Goal: Transaction & Acquisition: Book appointment/travel/reservation

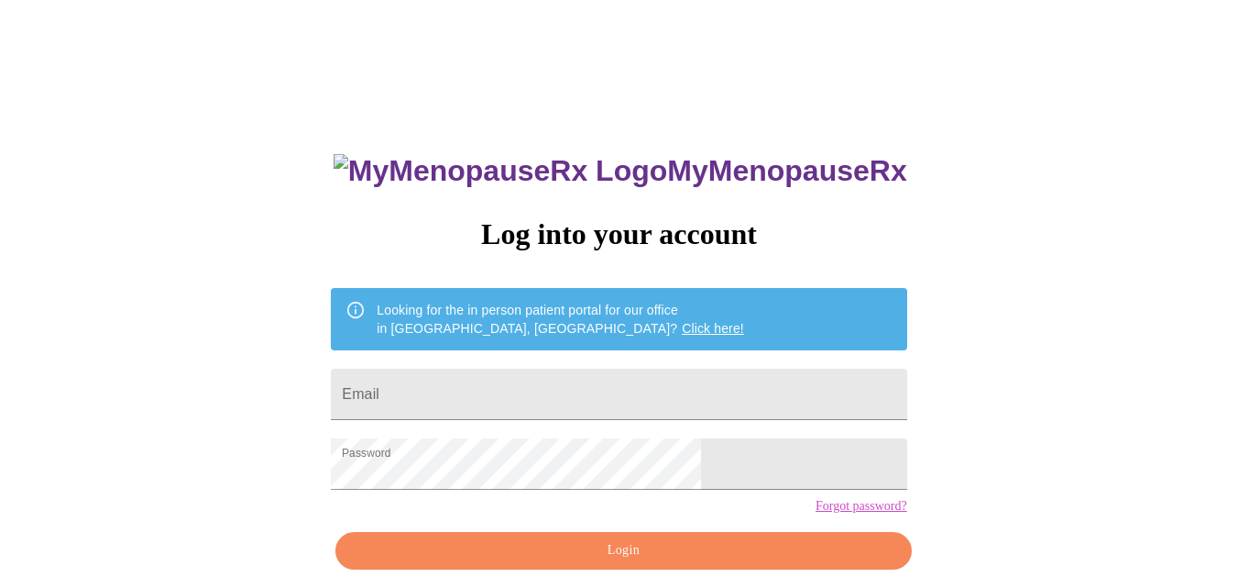
scroll to position [77, 0]
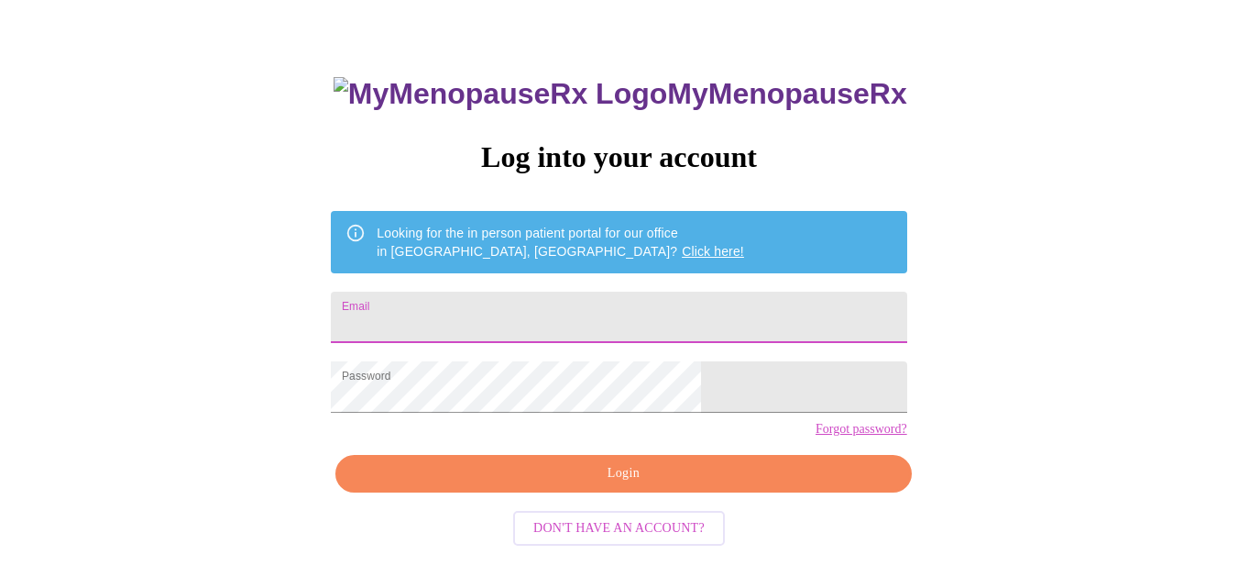
click at [511, 315] on input "Email" at bounding box center [619, 317] width 576 height 51
type input "[EMAIL_ADDRESS][DOMAIN_NAME]"
click at [653, 485] on span "Login" at bounding box center [624, 473] width 534 height 23
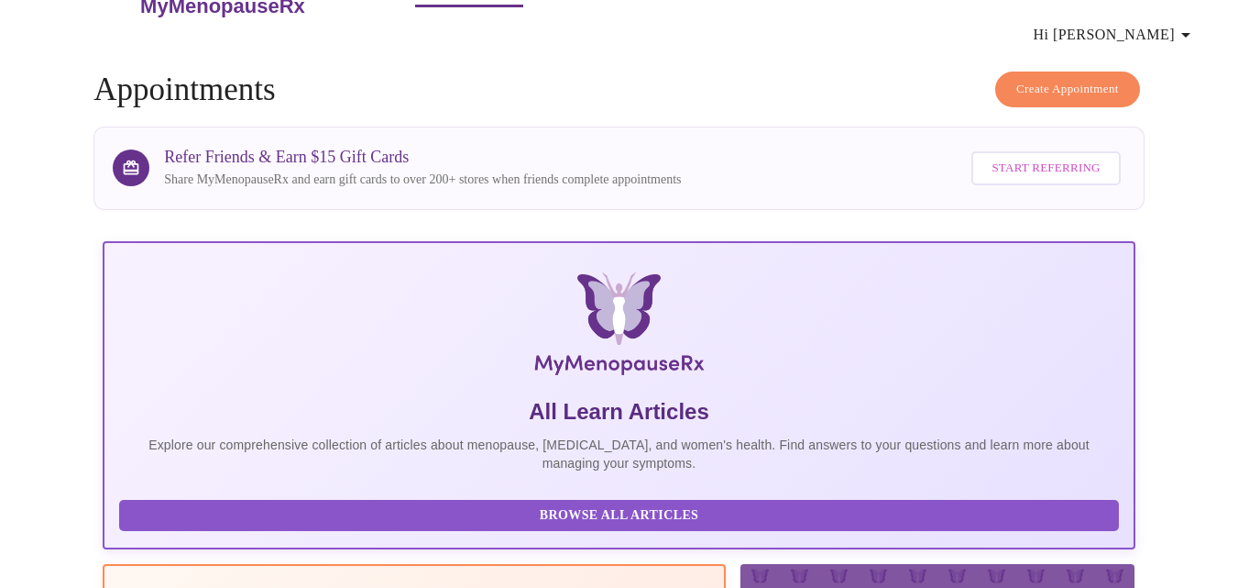
scroll to position [76, 0]
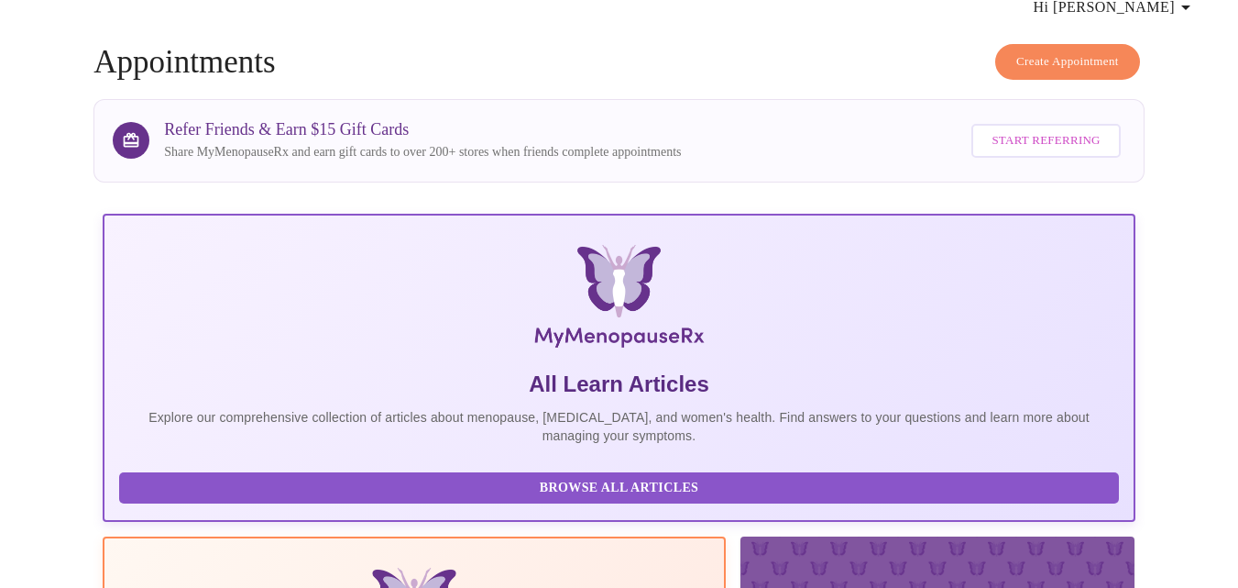
drag, startPoint x: 1037, startPoint y: 49, endPoint x: 1041, endPoint y: 36, distance: 13.6
click at [1037, 47] on h4 "Create Appointment Appointments" at bounding box center [619, 62] width 1051 height 37
click at [1041, 51] on span "Create Appointment" at bounding box center [1068, 61] width 103 height 21
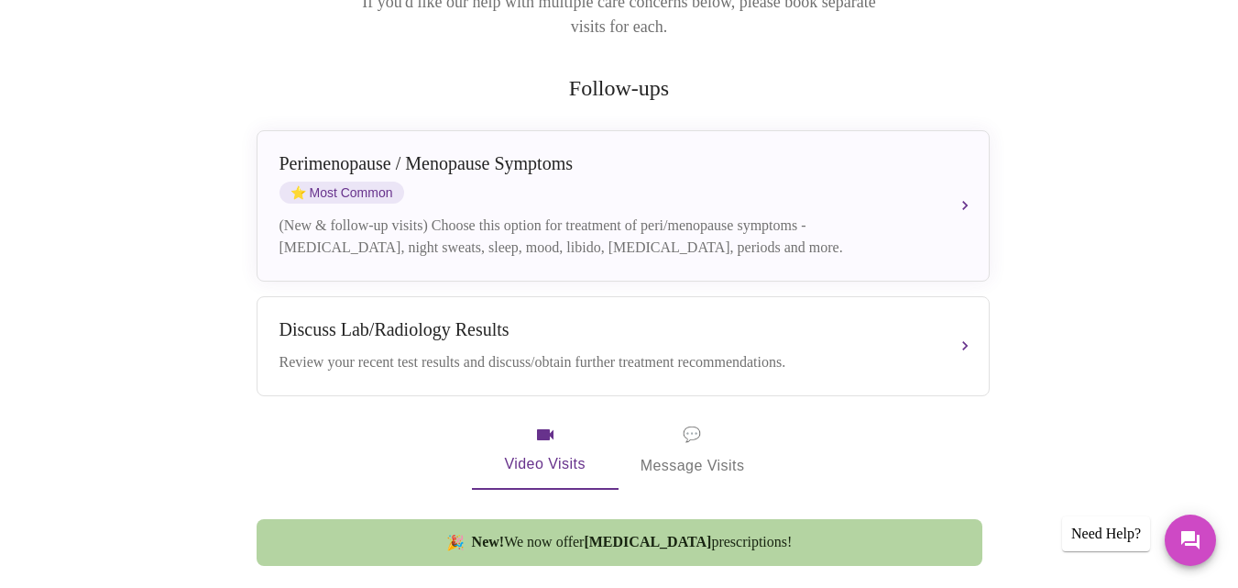
scroll to position [367, 0]
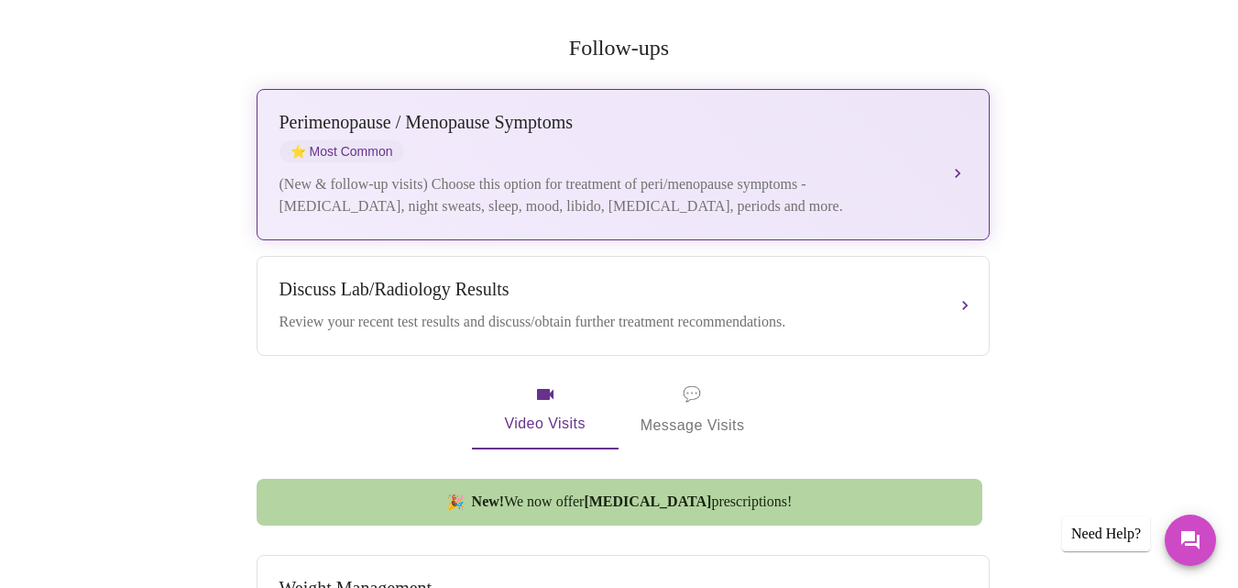
click at [545, 173] on div "(New & follow-up visits) Choose this option for treatment of peri/menopause sym…" at bounding box center [605, 195] width 651 height 44
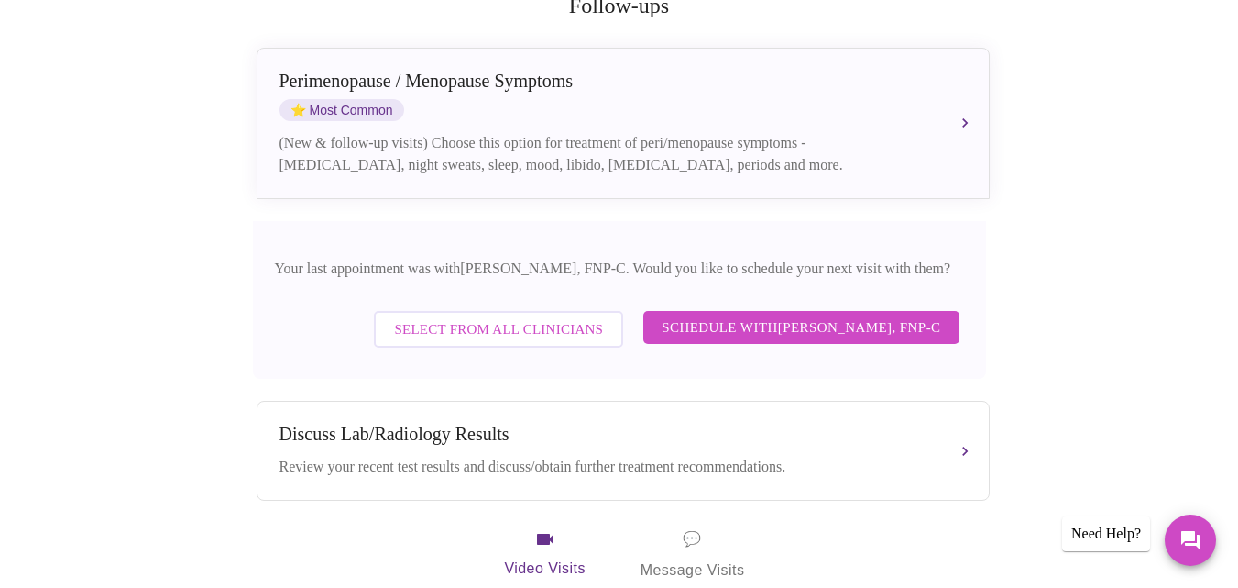
scroll to position [416, 0]
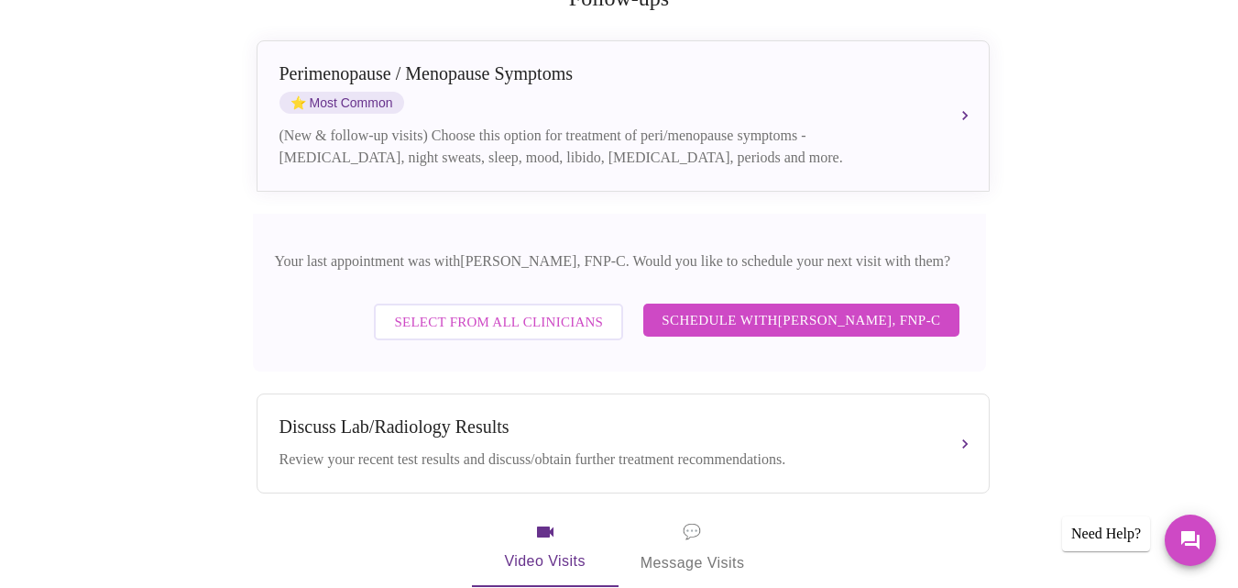
click at [739, 308] on span "Schedule with [PERSON_NAME], FNP-C" at bounding box center [801, 320] width 279 height 24
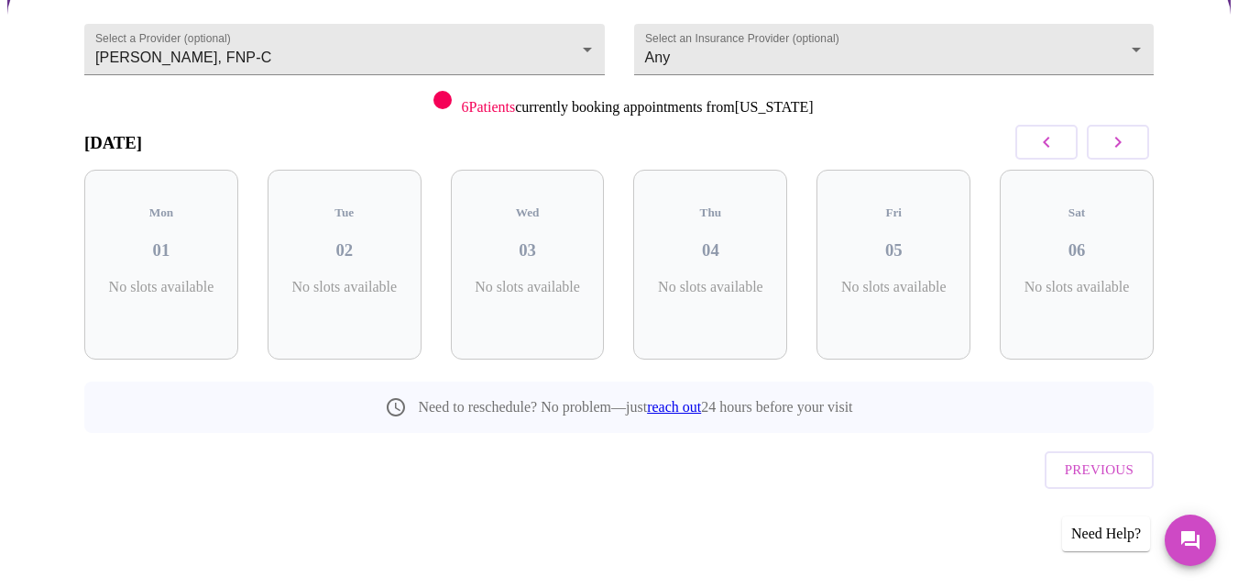
scroll to position [133, 0]
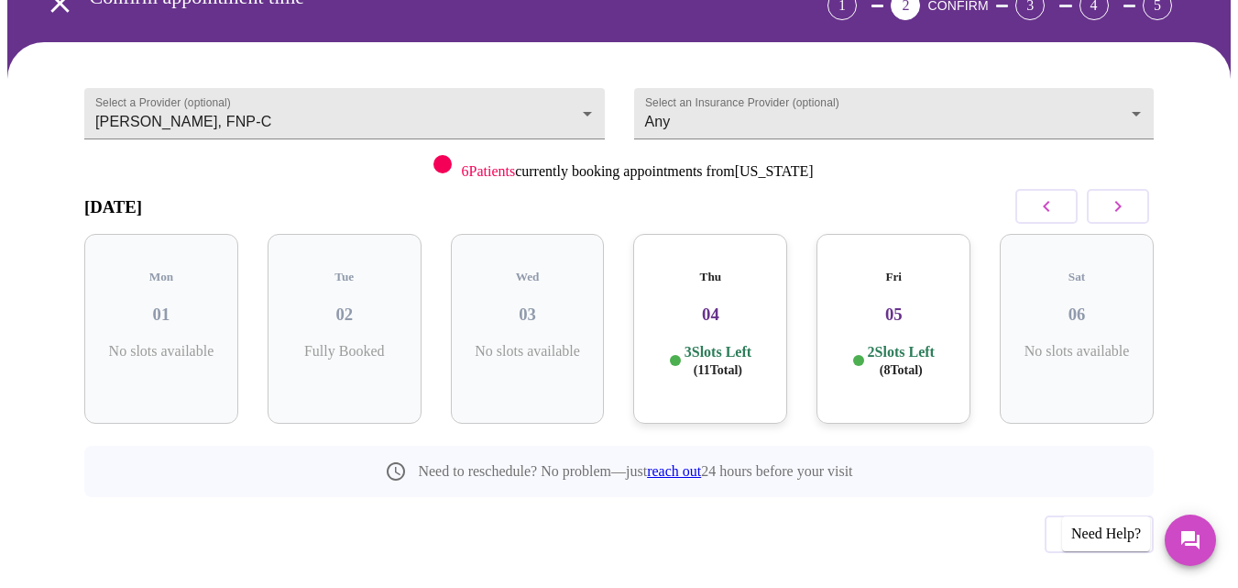
click at [694, 304] on h3 "04" at bounding box center [710, 314] width 125 height 20
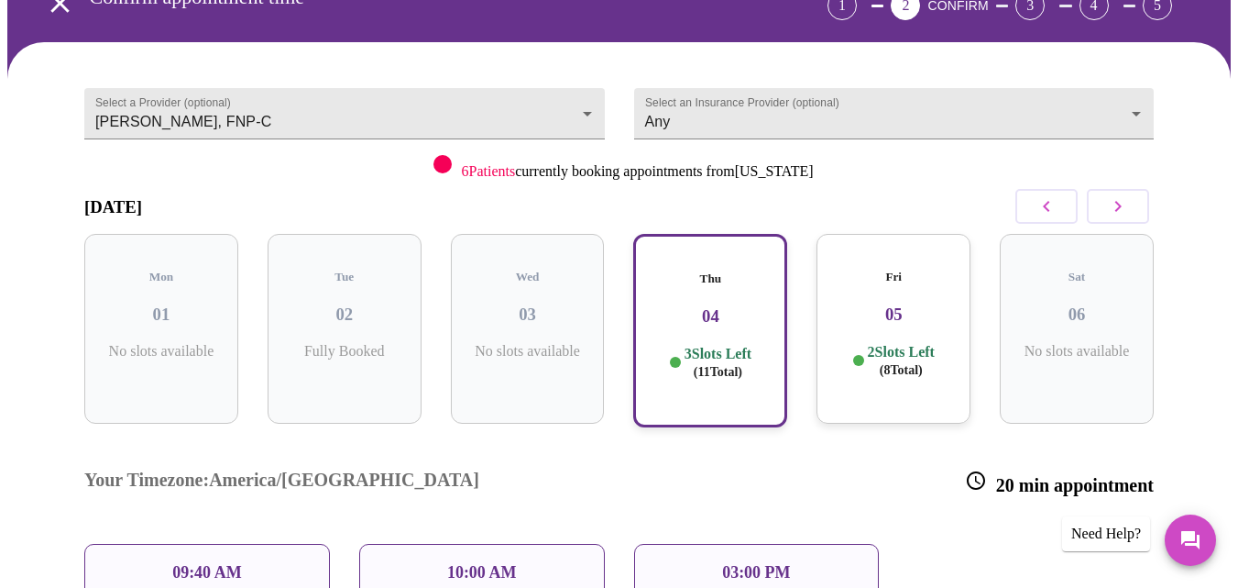
click at [215, 563] on p "09:40 AM" at bounding box center [207, 572] width 70 height 19
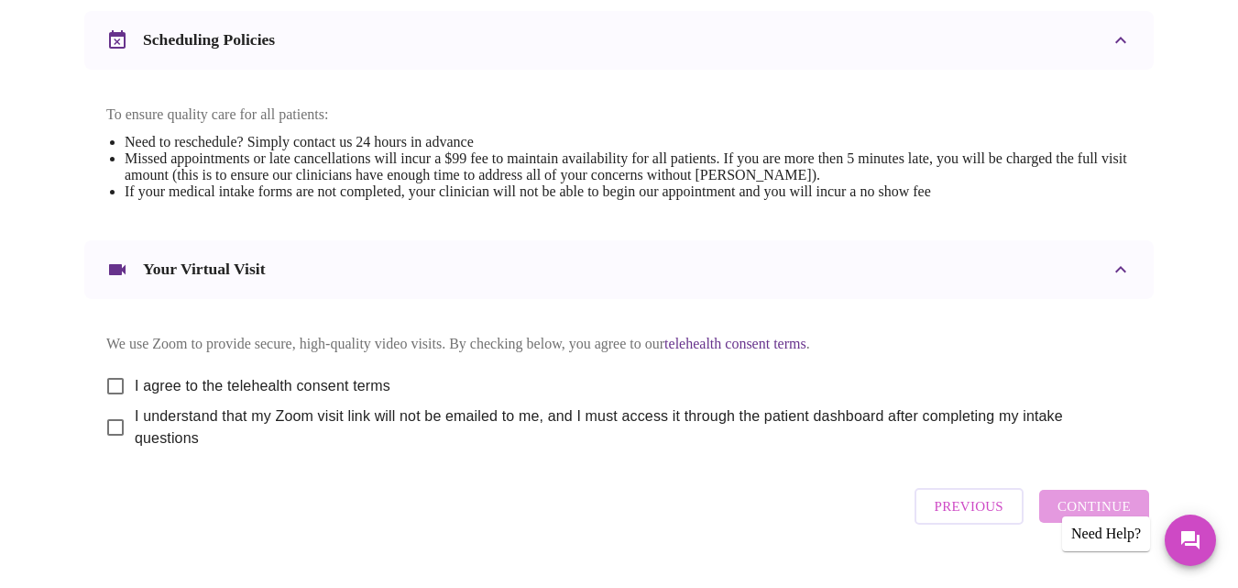
scroll to position [747, 0]
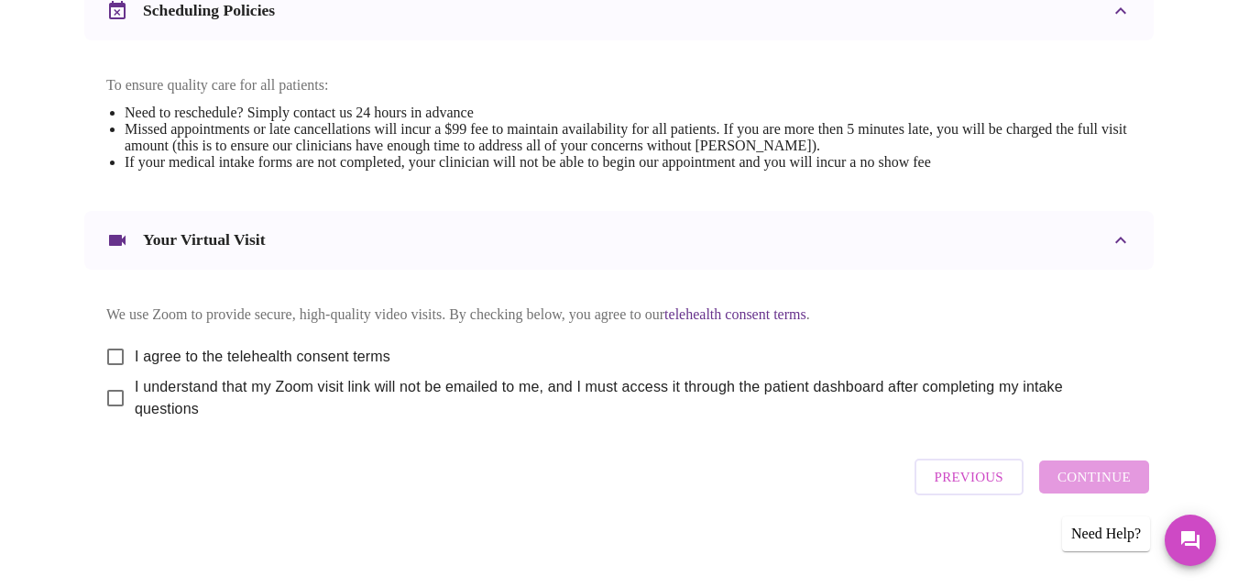
drag, startPoint x: 106, startPoint y: 338, endPoint x: 130, endPoint y: 380, distance: 47.6
click at [106, 337] on input "I agree to the telehealth consent terms" at bounding box center [115, 356] width 39 height 39
checkbox input "true"
click at [108, 388] on input "I understand that my Zoom visit link will not be emailed to me, and I must acce…" at bounding box center [115, 398] width 39 height 39
checkbox input "true"
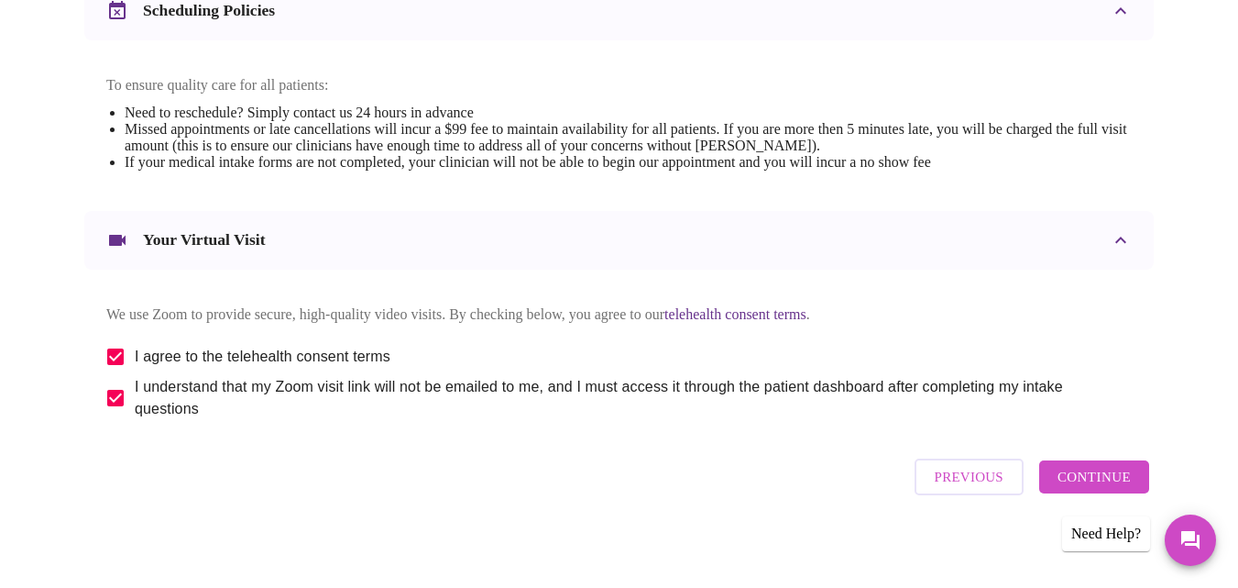
click at [1104, 473] on span "Continue" at bounding box center [1094, 477] width 73 height 24
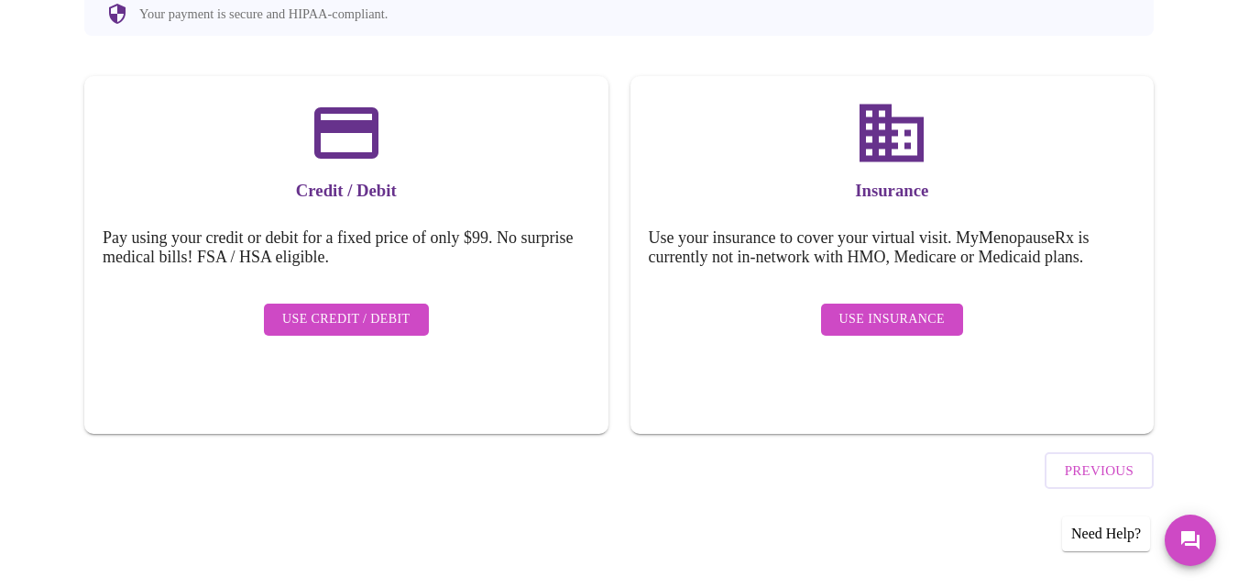
scroll to position [193, 0]
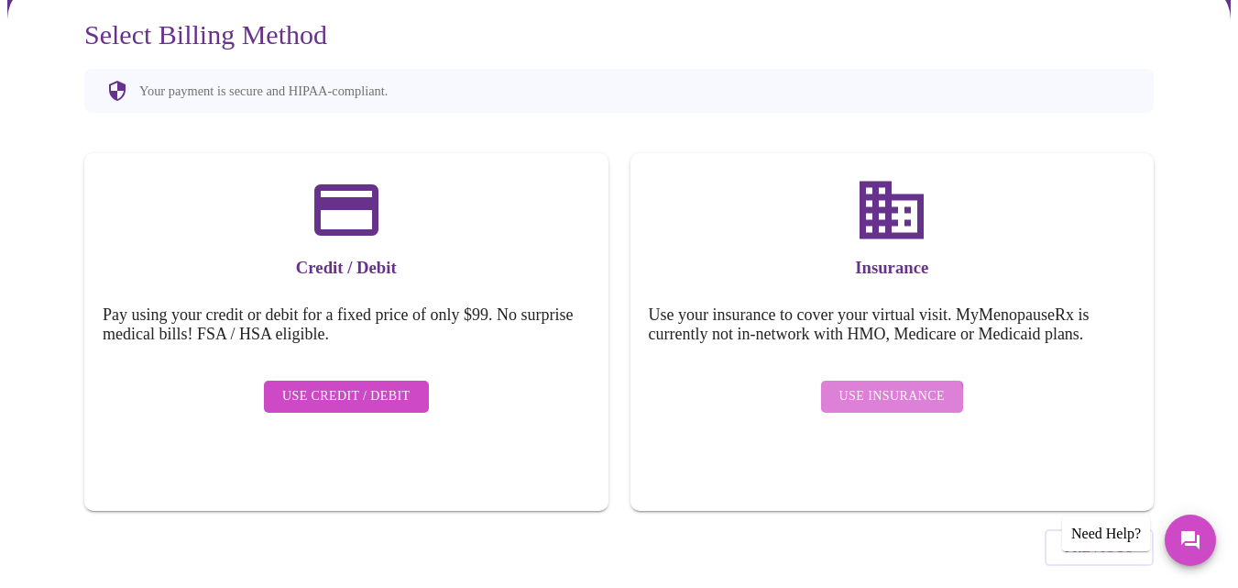
click at [891, 385] on span "Use Insurance" at bounding box center [892, 396] width 105 height 23
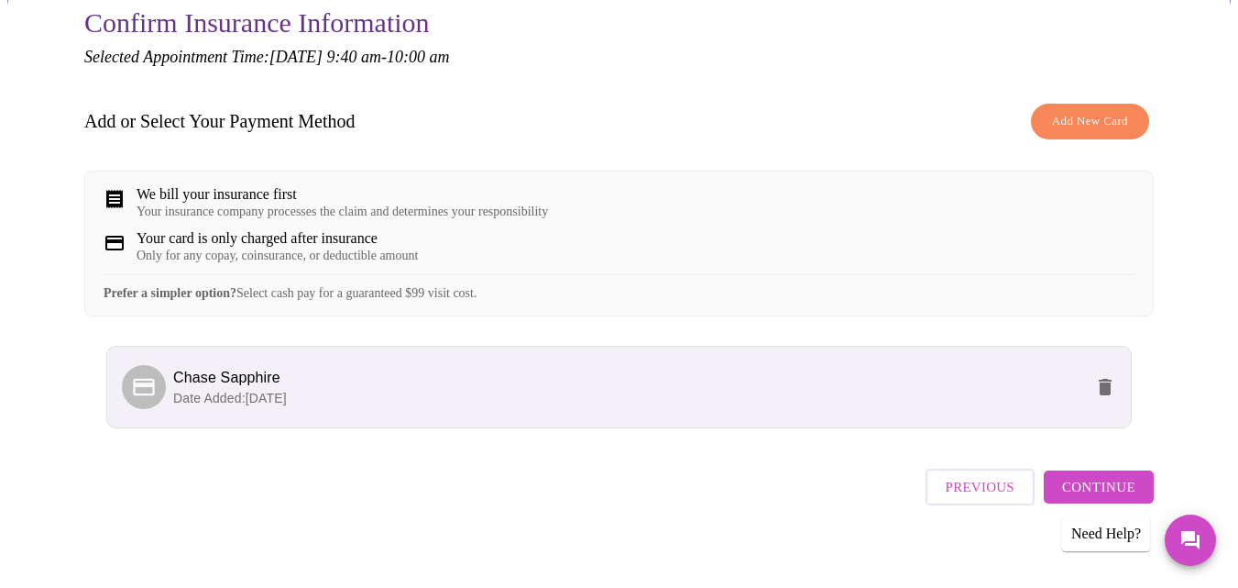
scroll to position [211, 0]
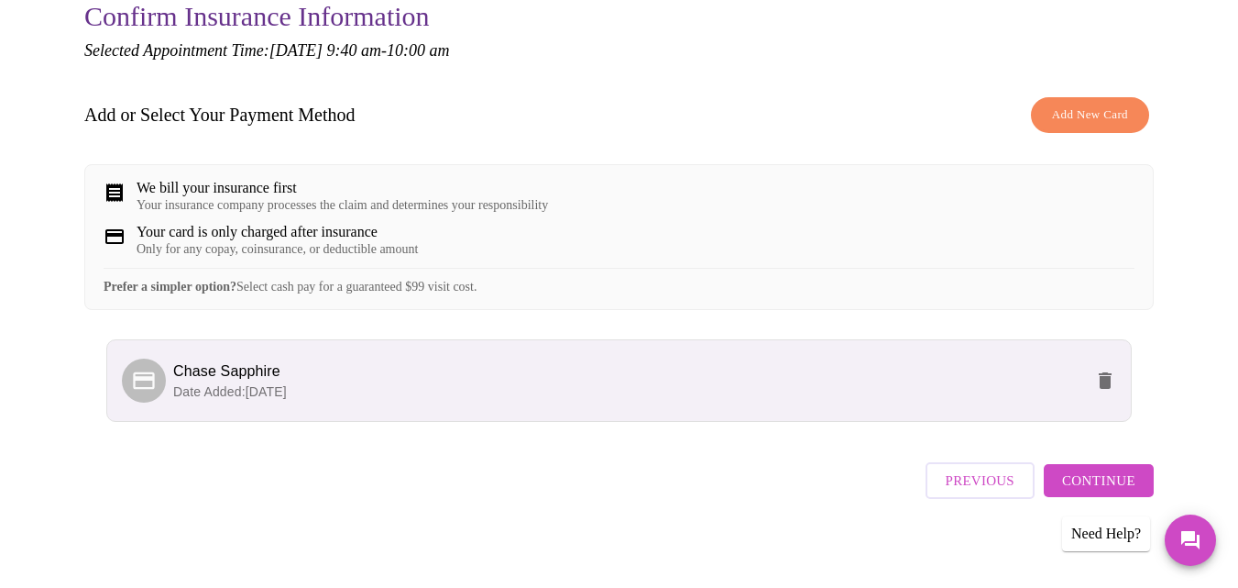
click at [292, 198] on div "Your insurance company processes the claim and determines your responsibility" at bounding box center [343, 205] width 412 height 15
click at [1084, 480] on span "Continue" at bounding box center [1098, 480] width 73 height 24
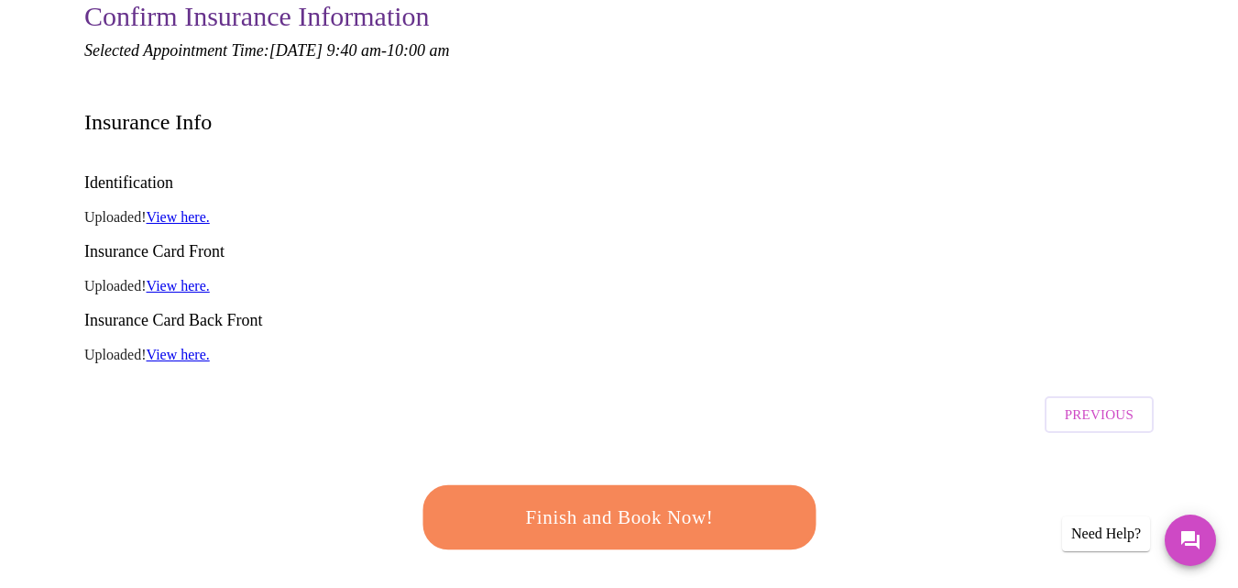
click at [603, 501] on span "Finish and Book Now!" at bounding box center [619, 518] width 339 height 34
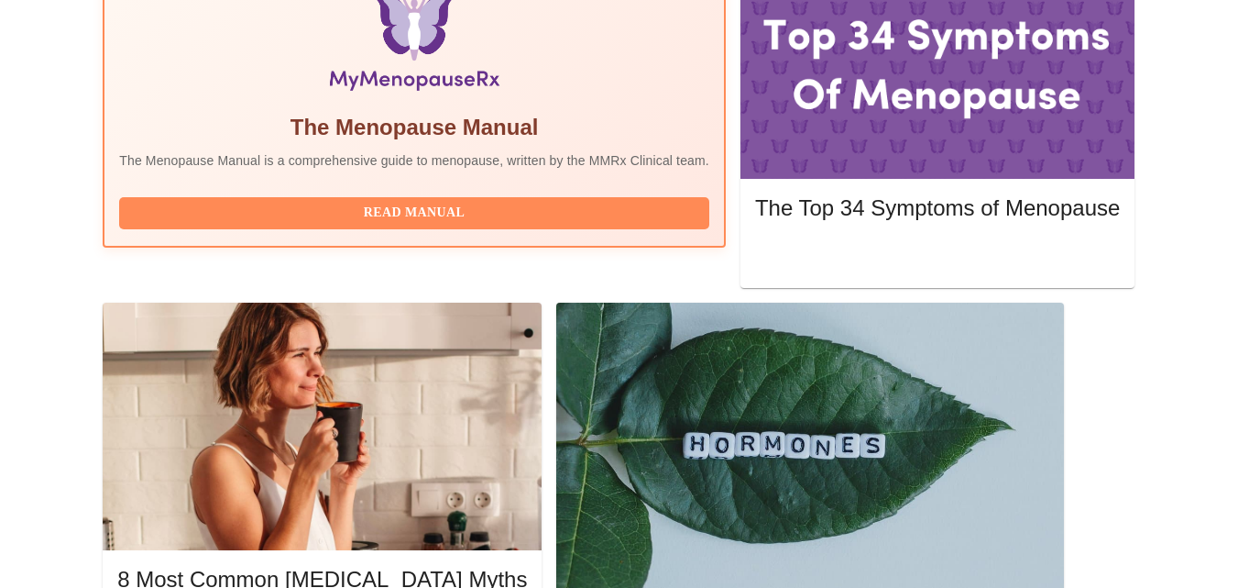
scroll to position [669, 0]
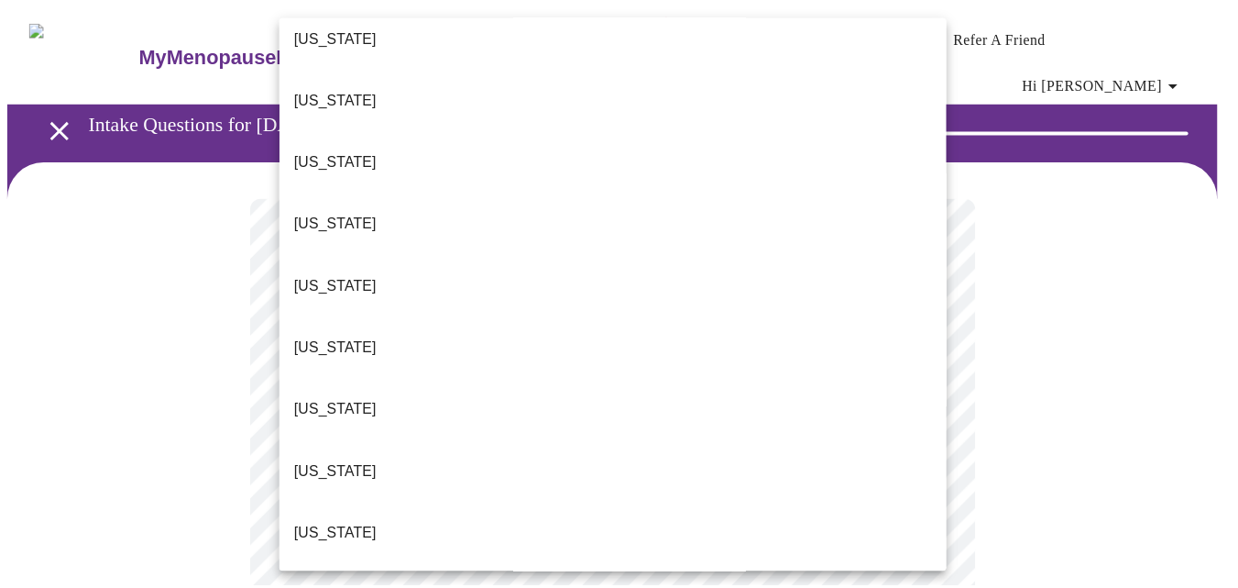
scroll to position [183, 0]
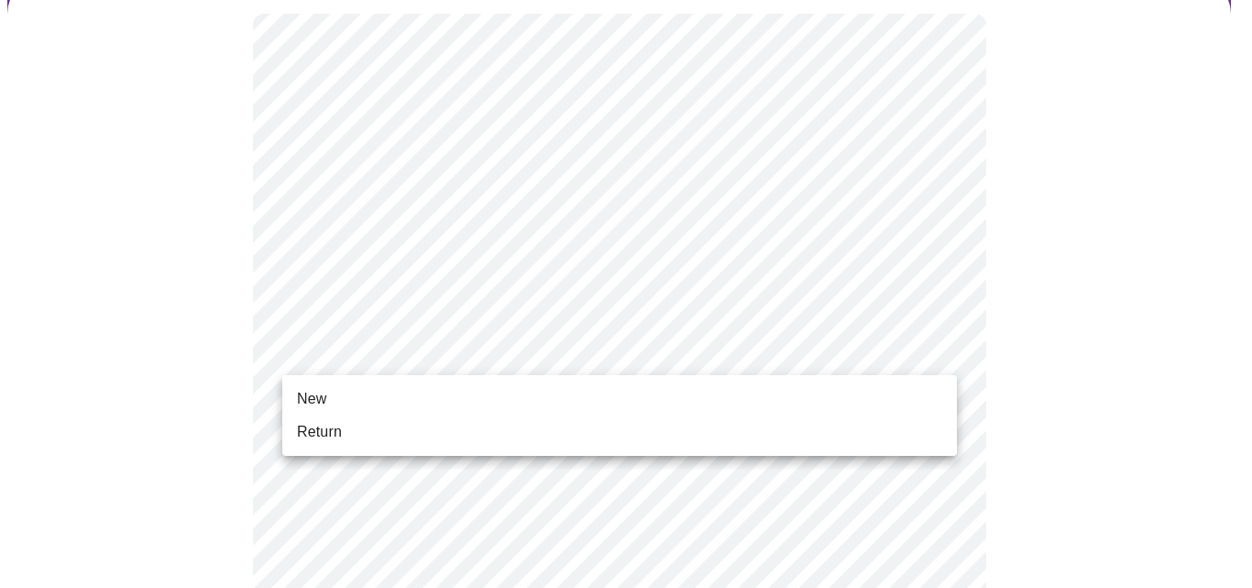
click at [483, 427] on li "Return" at bounding box center [619, 431] width 675 height 33
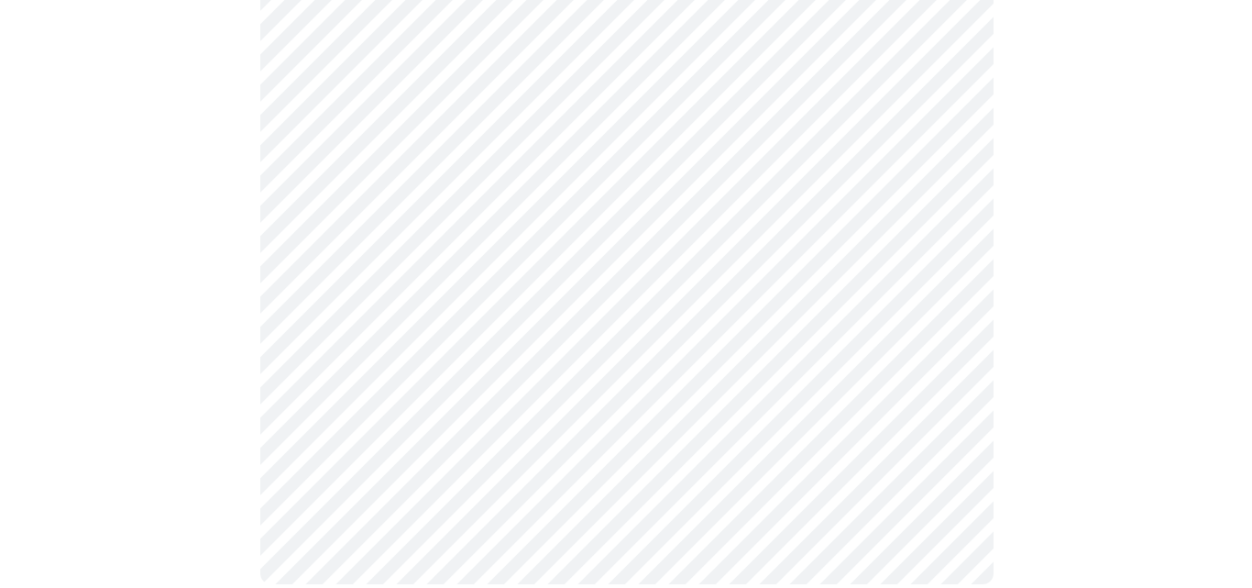
scroll to position [0, 0]
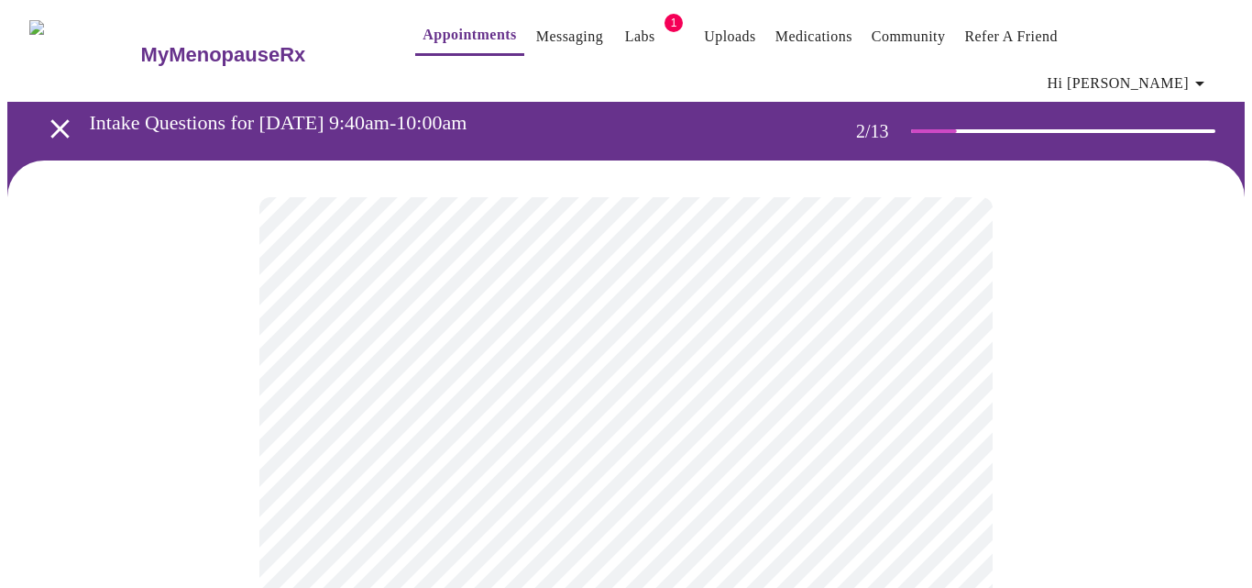
click at [544, 385] on body "MyMenopauseRx Appointments Messaging Labs 1 Uploads Medications Community Refer…" at bounding box center [626, 571] width 1238 height 1128
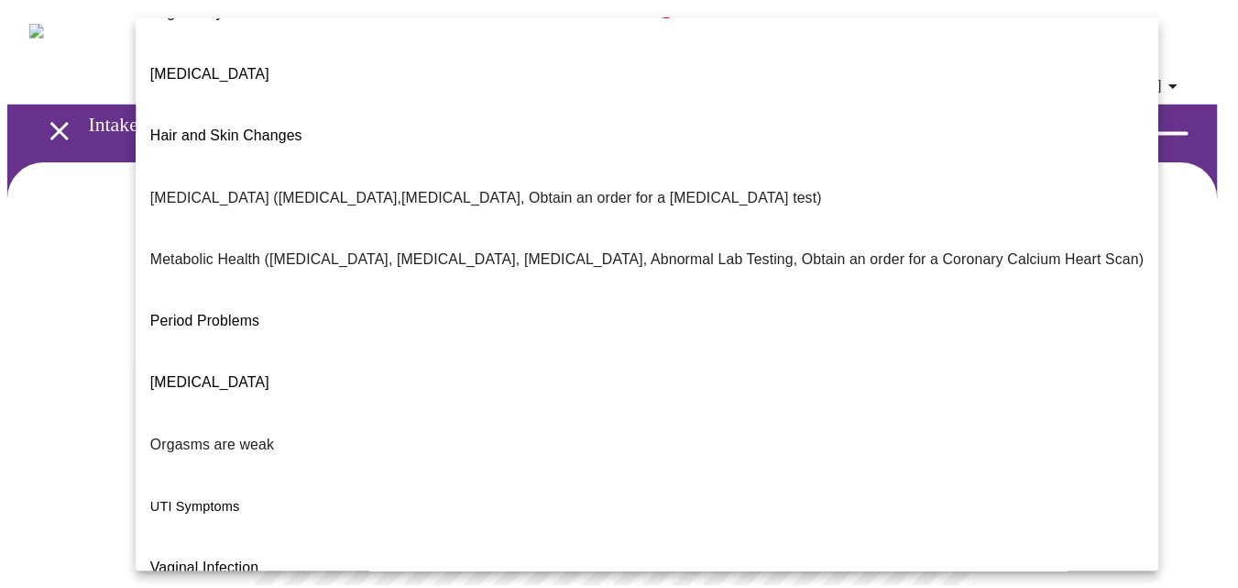
scroll to position [362, 0]
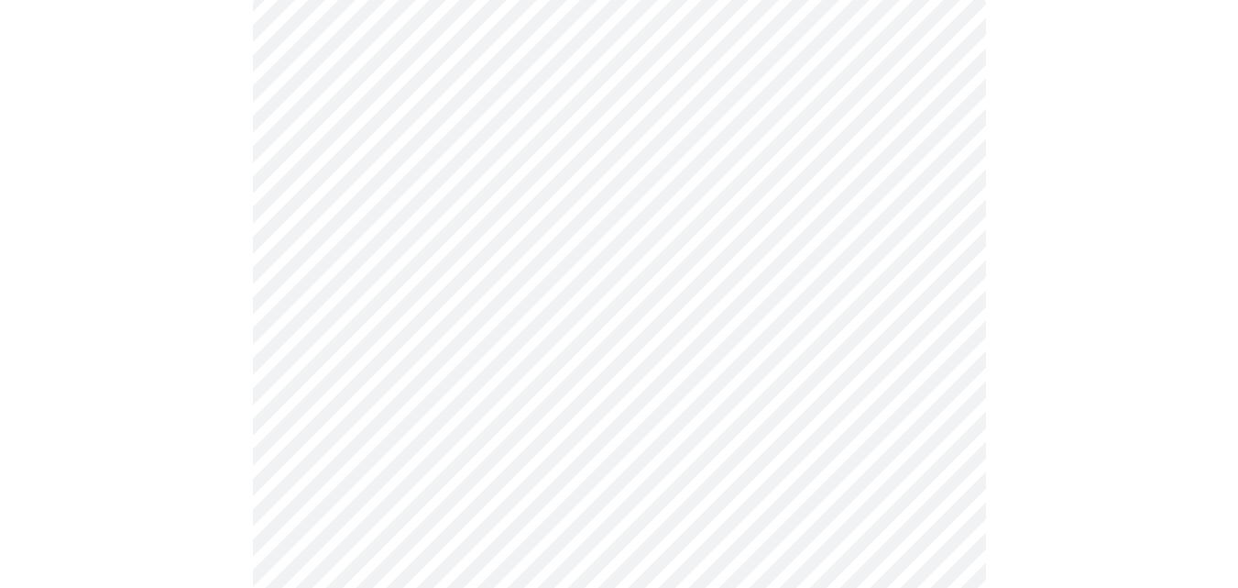
scroll to position [275, 0]
click at [435, 283] on body "MyMenopauseRx Appointments Messaging Labs 1 Uploads Medications Community Refer…" at bounding box center [619, 290] width 1224 height 1117
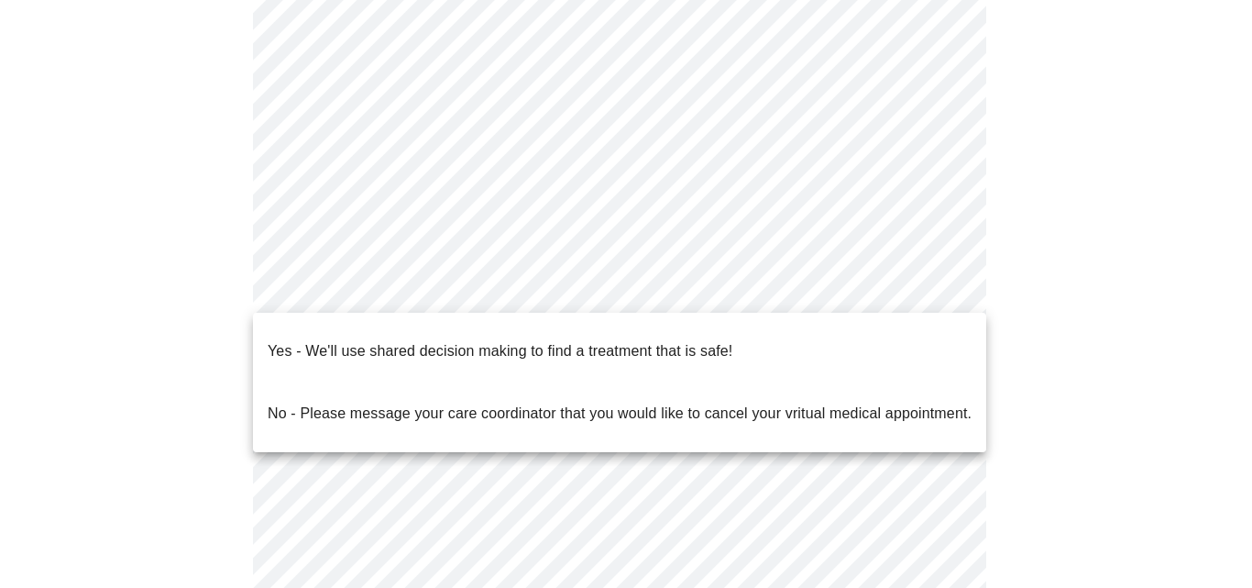
click at [412, 346] on p "Yes - We'll use shared decision making to find a treatment that is safe!" at bounding box center [500, 351] width 465 height 22
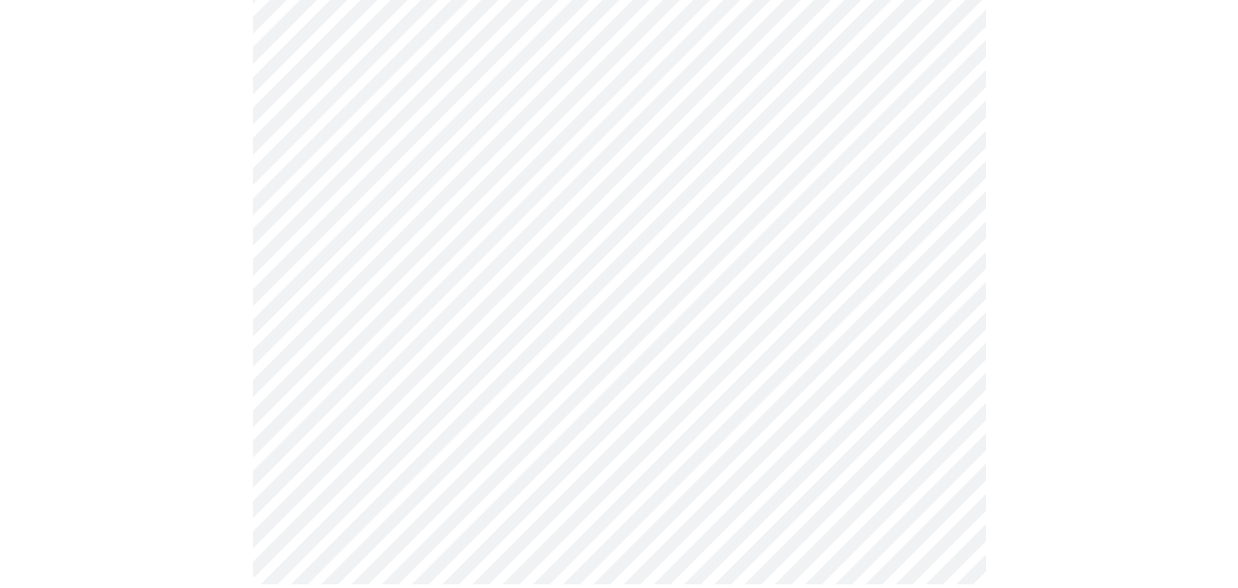
scroll to position [0, 0]
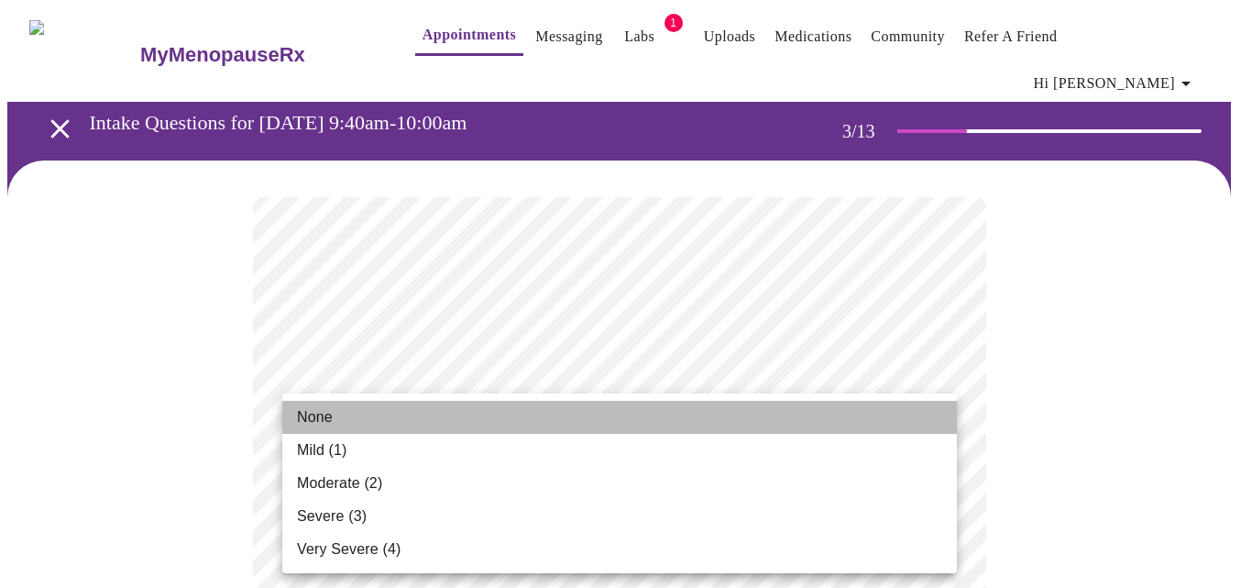
click at [571, 423] on li "None" at bounding box center [619, 417] width 675 height 33
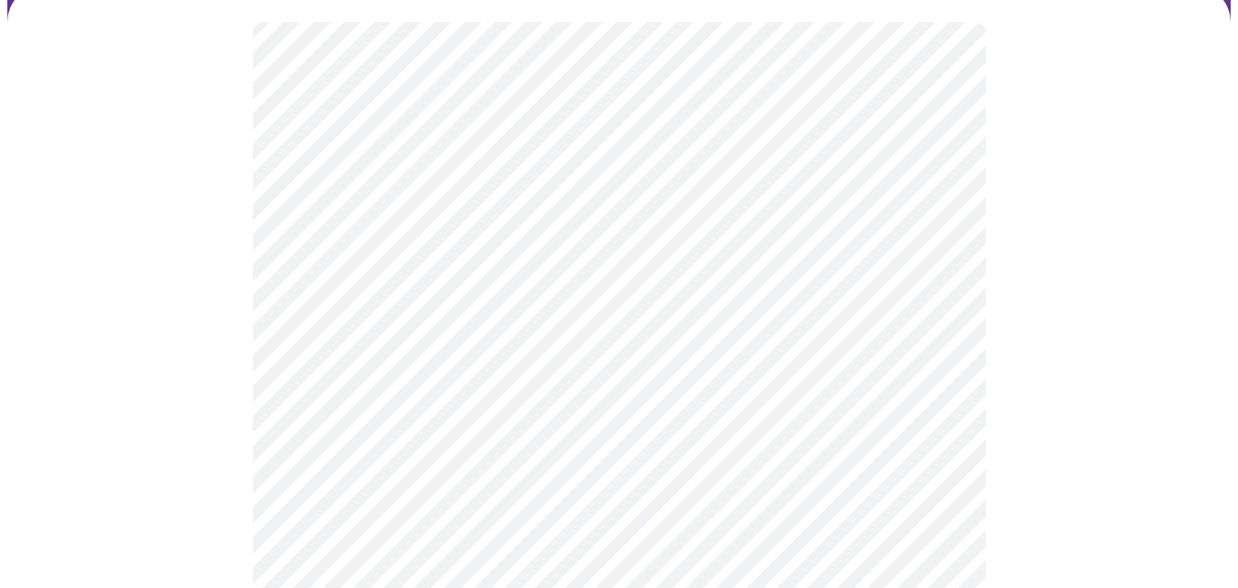
scroll to position [183, 0]
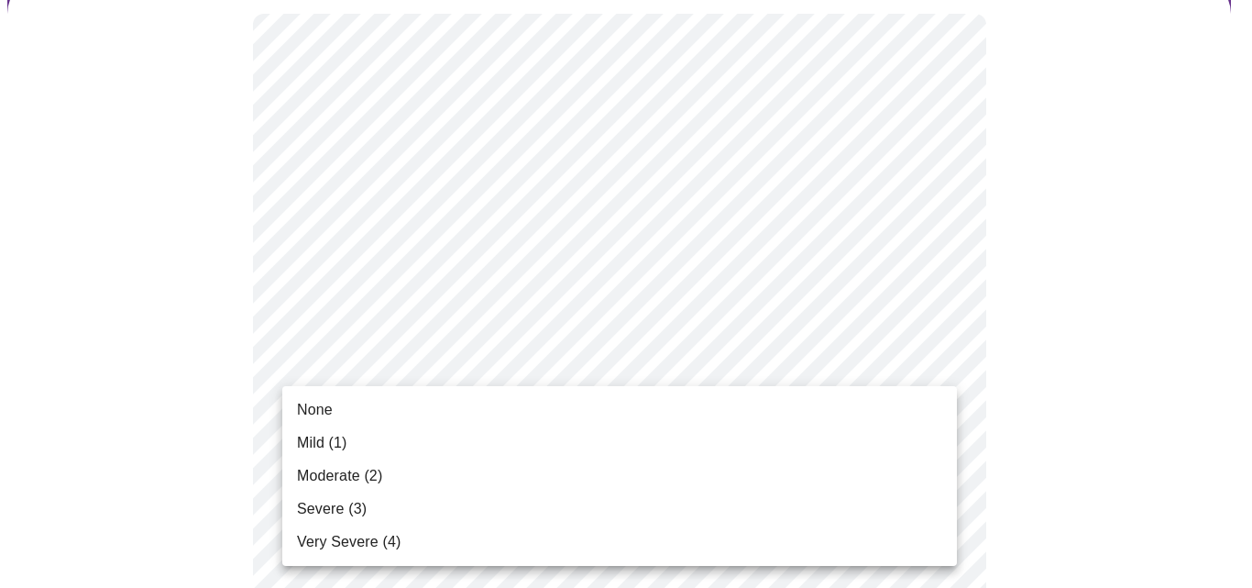
click at [562, 400] on li "None" at bounding box center [619, 409] width 675 height 33
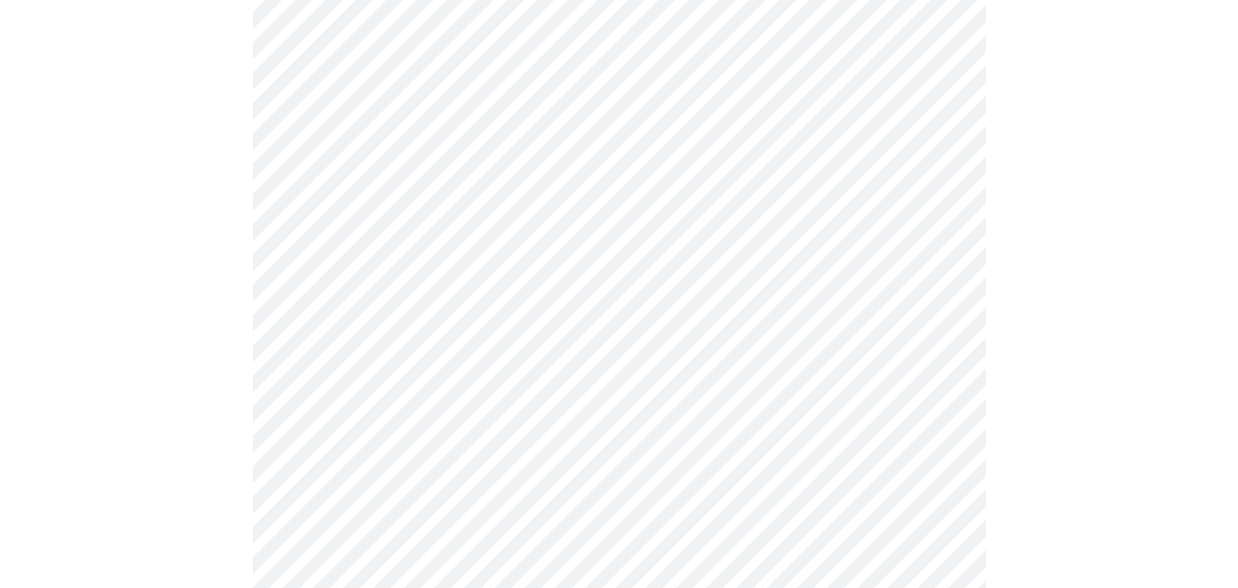
scroll to position [367, 0]
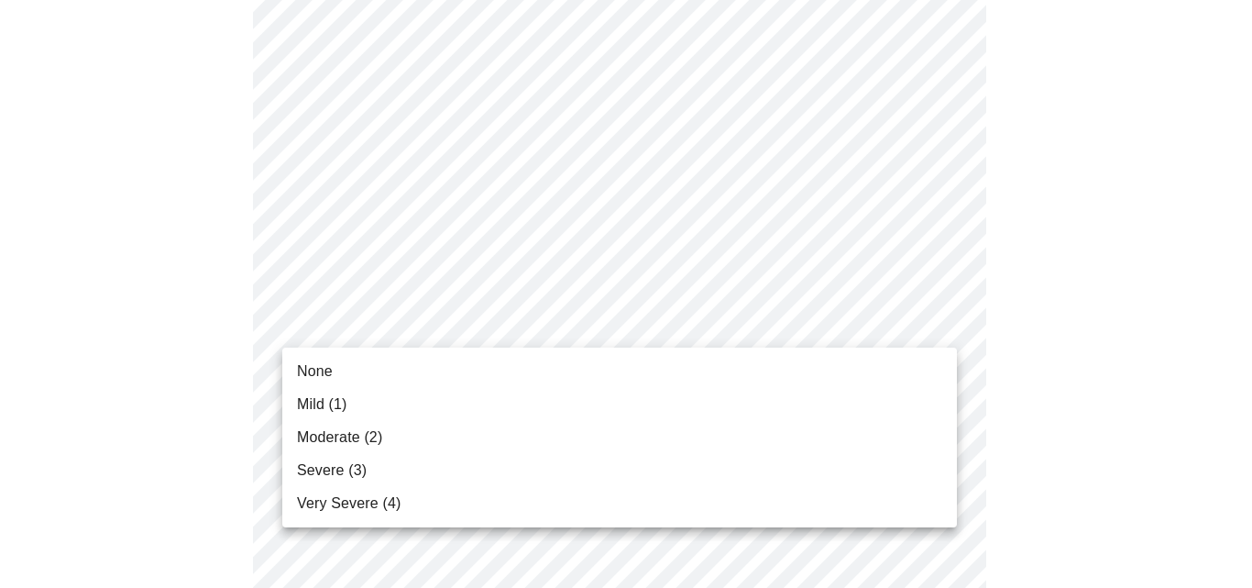
click at [547, 361] on li "None" at bounding box center [619, 371] width 675 height 33
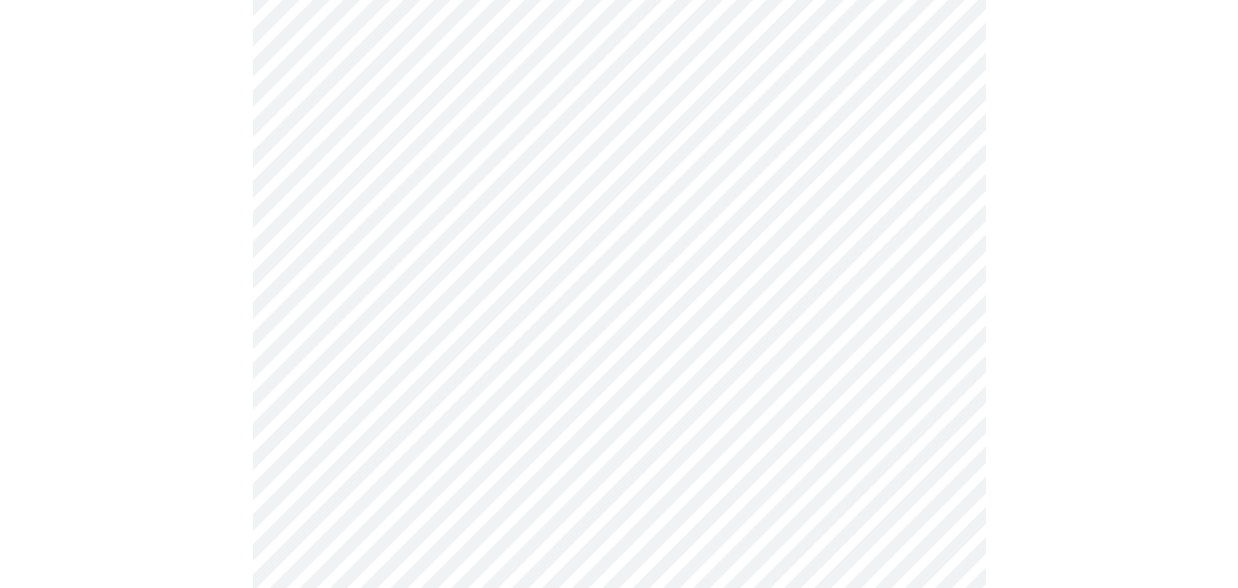
scroll to position [550, 0]
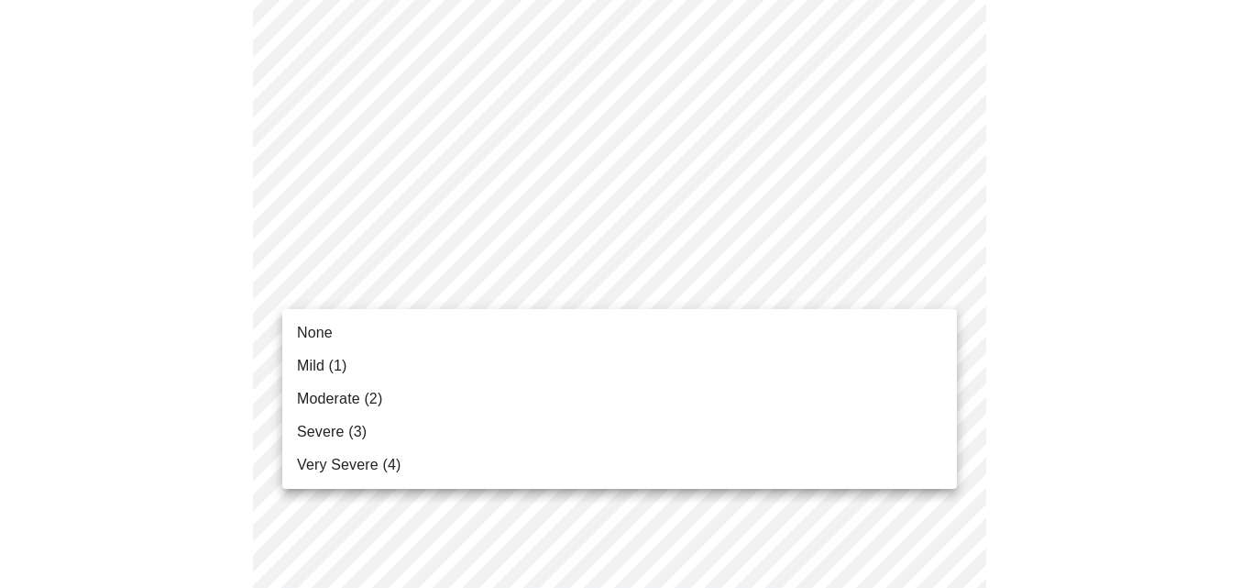
click at [534, 327] on li "None" at bounding box center [619, 332] width 675 height 33
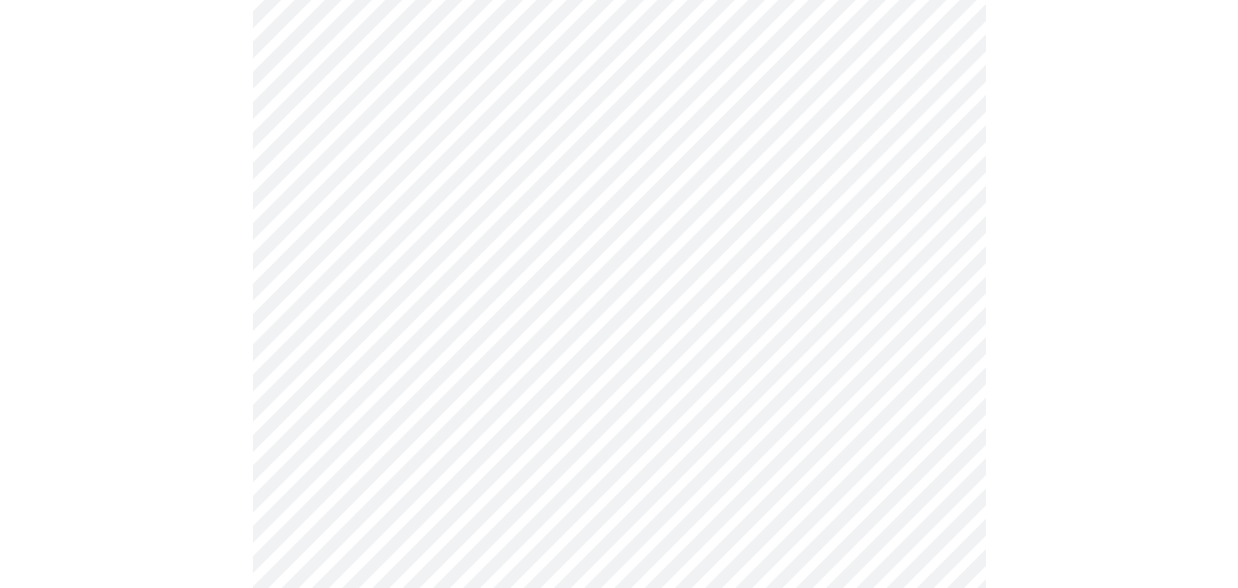
scroll to position [642, 0]
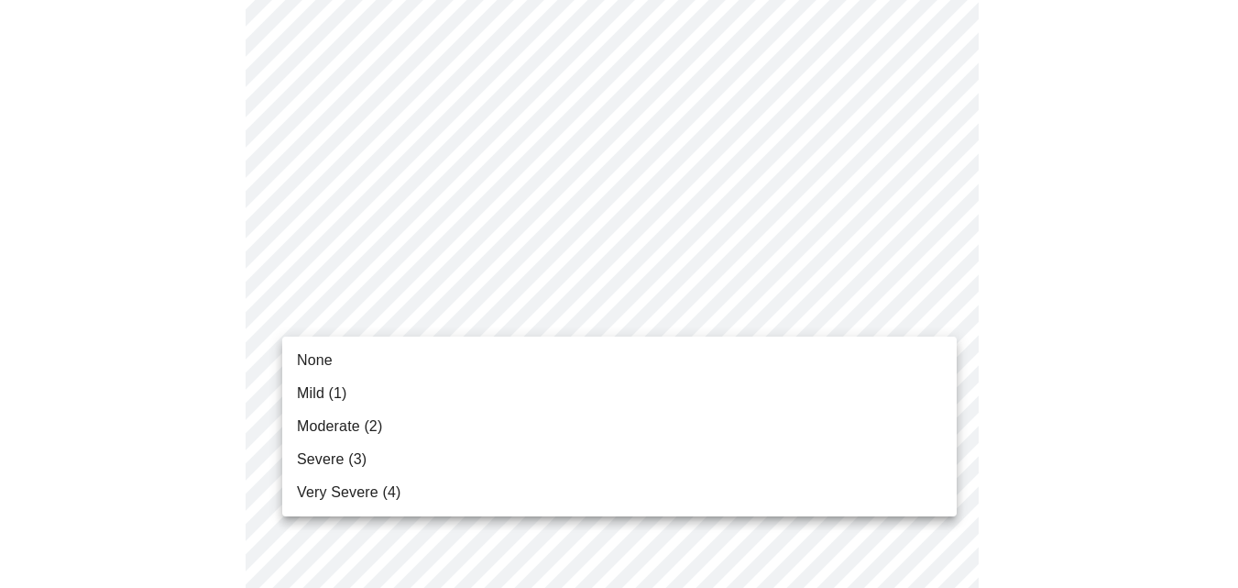
click at [545, 317] on body "MyMenopauseRx Appointments Messaging Labs 1 Uploads Medications Community Refer…" at bounding box center [619, 546] width 1224 height 2361
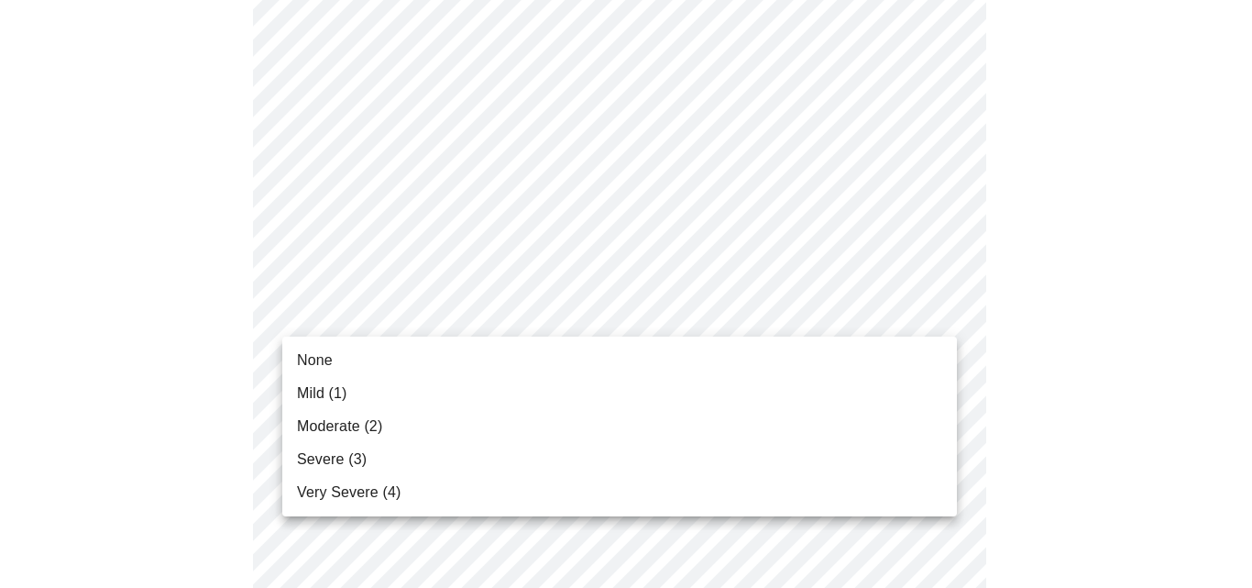
click at [523, 393] on li "Mild (1)" at bounding box center [619, 393] width 675 height 33
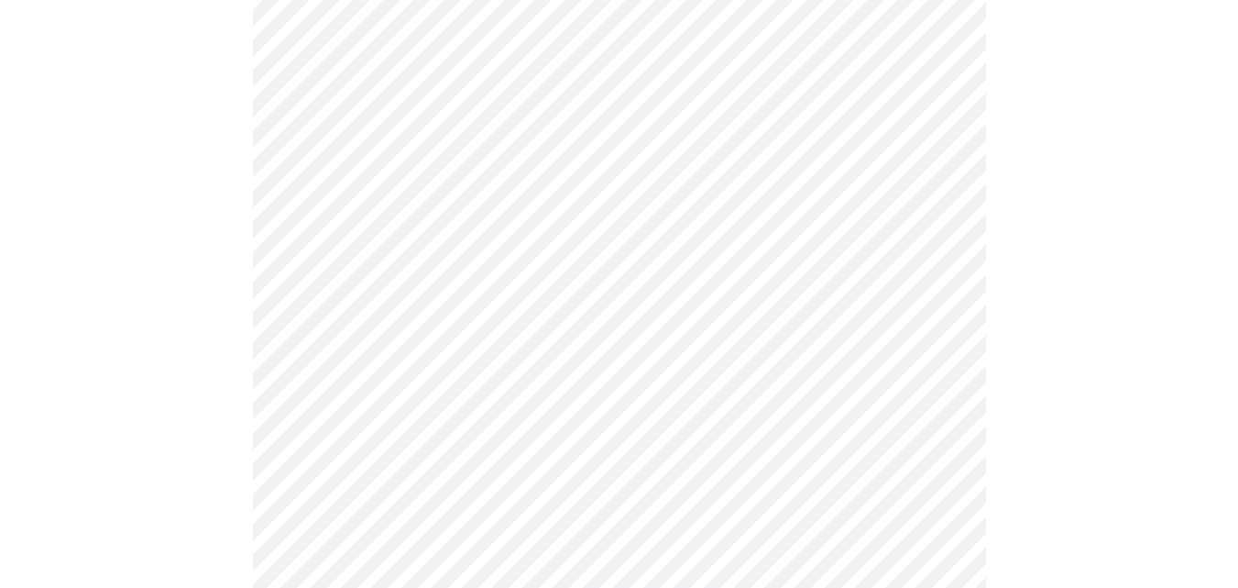
scroll to position [733, 0]
click at [552, 324] on body "MyMenopauseRx Appointments Messaging Labs 1 Uploads Medications Community Refer…" at bounding box center [619, 442] width 1224 height 2336
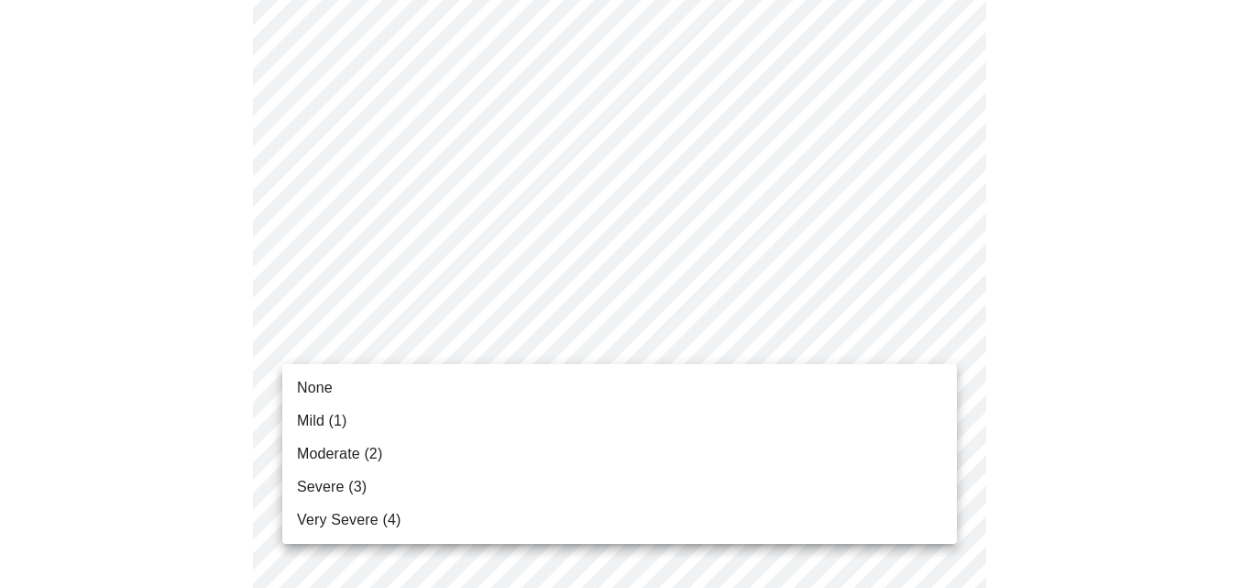
click at [497, 447] on li "Moderate (2)" at bounding box center [619, 453] width 675 height 33
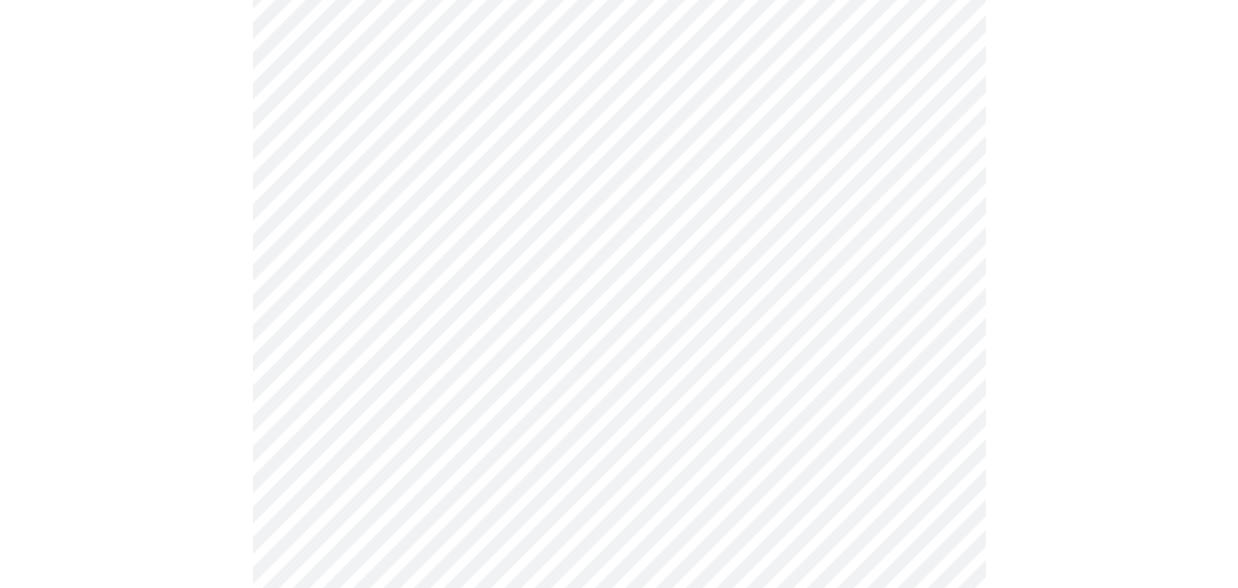
scroll to position [917, 0]
click at [516, 295] on body "MyMenopauseRx Appointments Messaging Labs 1 Uploads Medications Community Refer…" at bounding box center [619, 246] width 1224 height 2310
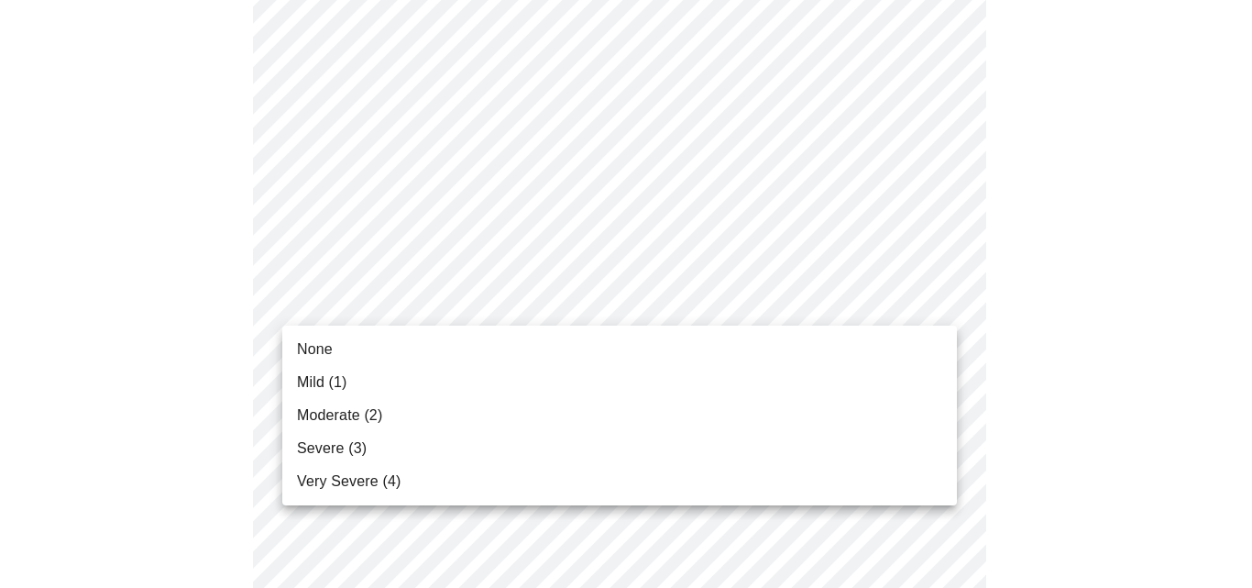
click at [481, 342] on li "None" at bounding box center [619, 349] width 675 height 33
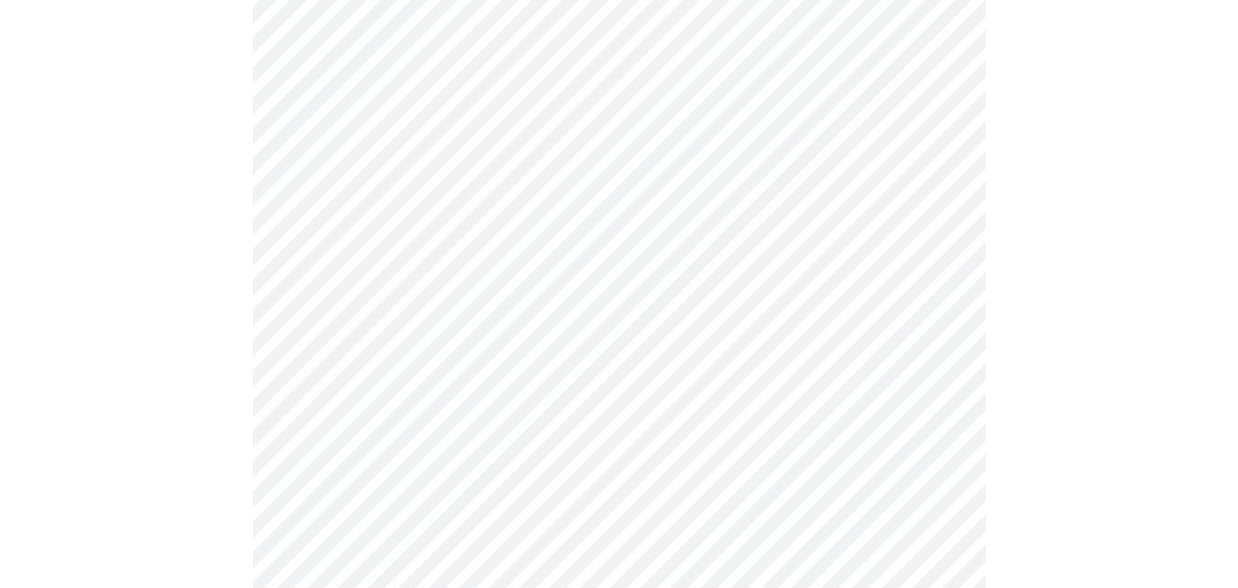
scroll to position [1008, 0]
click at [497, 358] on body "MyMenopauseRx Appointments Messaging Labs 1 Uploads Medications Community Refer…" at bounding box center [619, 141] width 1224 height 2284
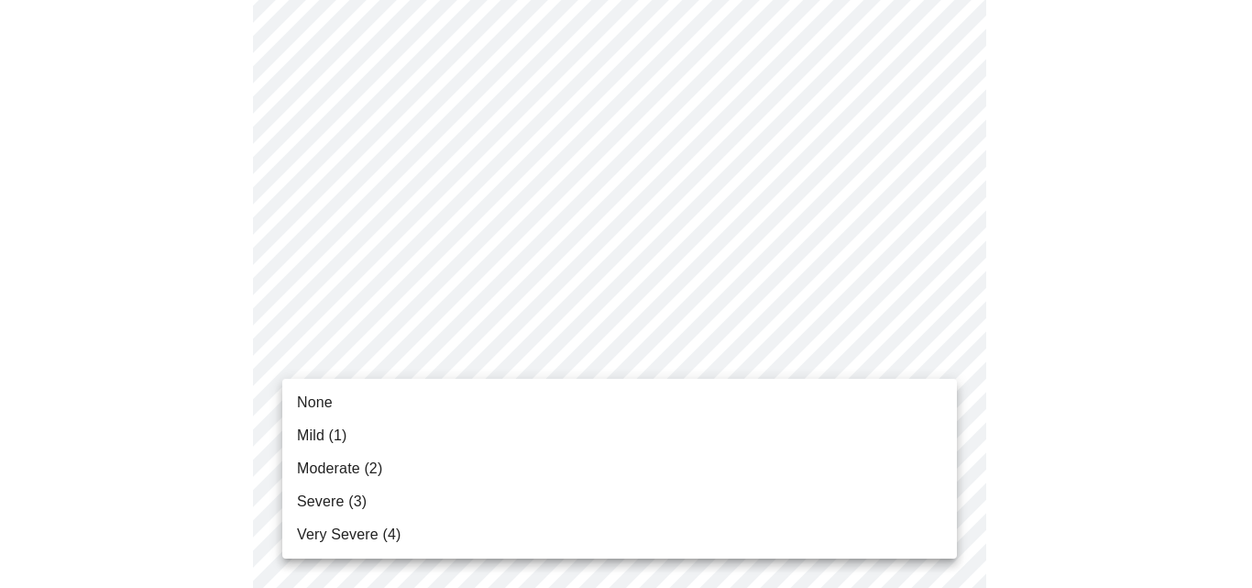
click at [490, 390] on li "None" at bounding box center [619, 402] width 675 height 33
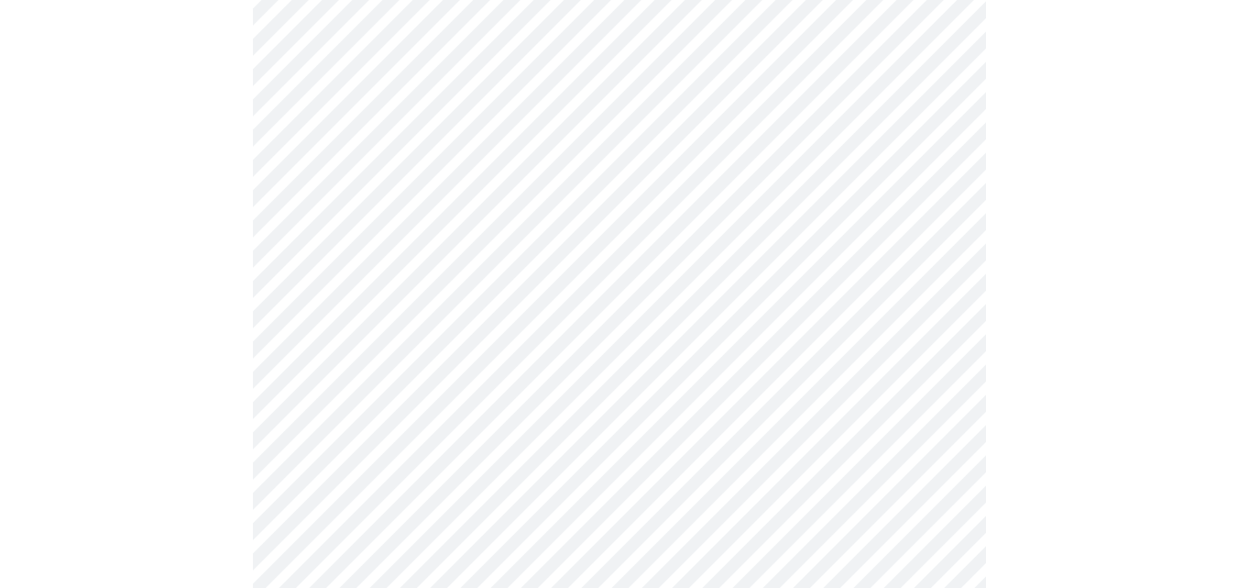
scroll to position [1192, 0]
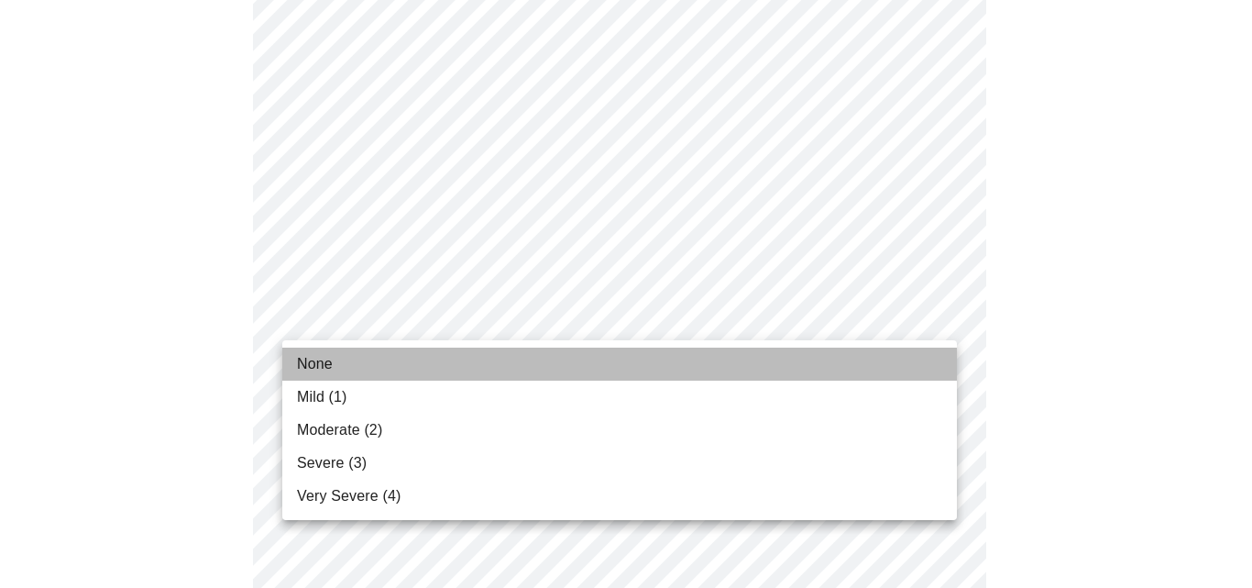
click at [426, 367] on li "None" at bounding box center [619, 363] width 675 height 33
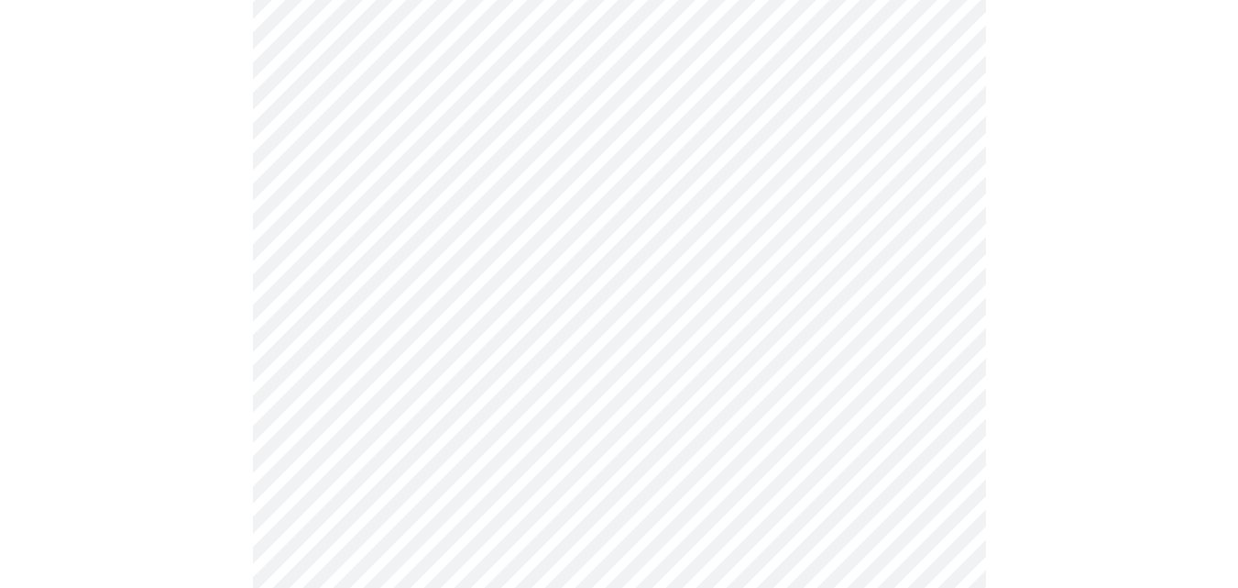
scroll to position [1283, 0]
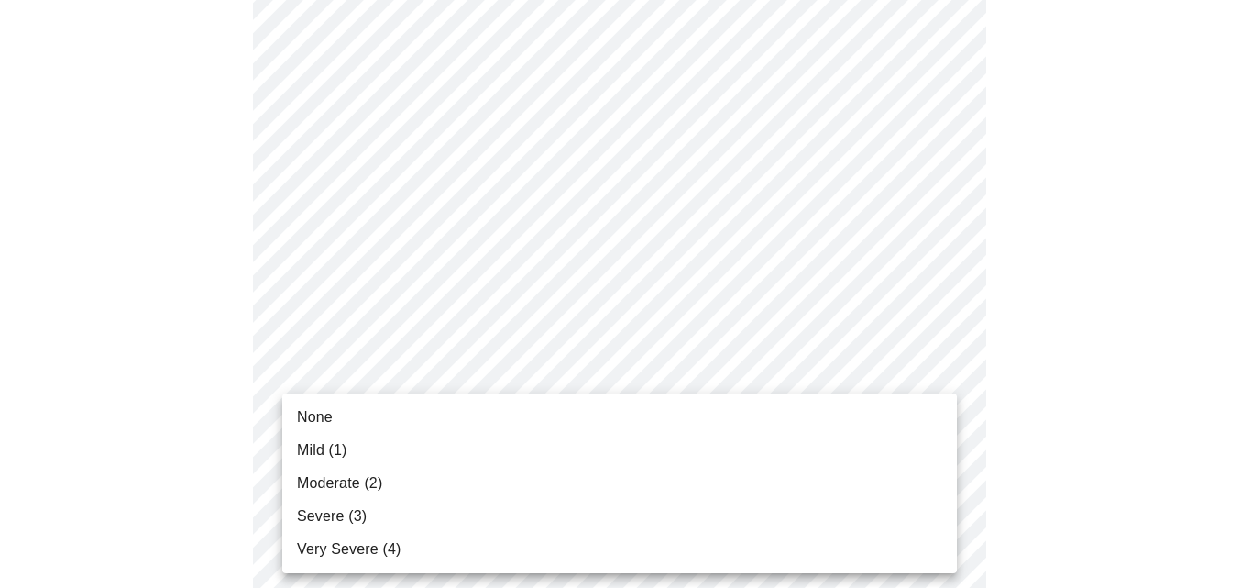
click at [401, 483] on li "Moderate (2)" at bounding box center [619, 483] width 675 height 33
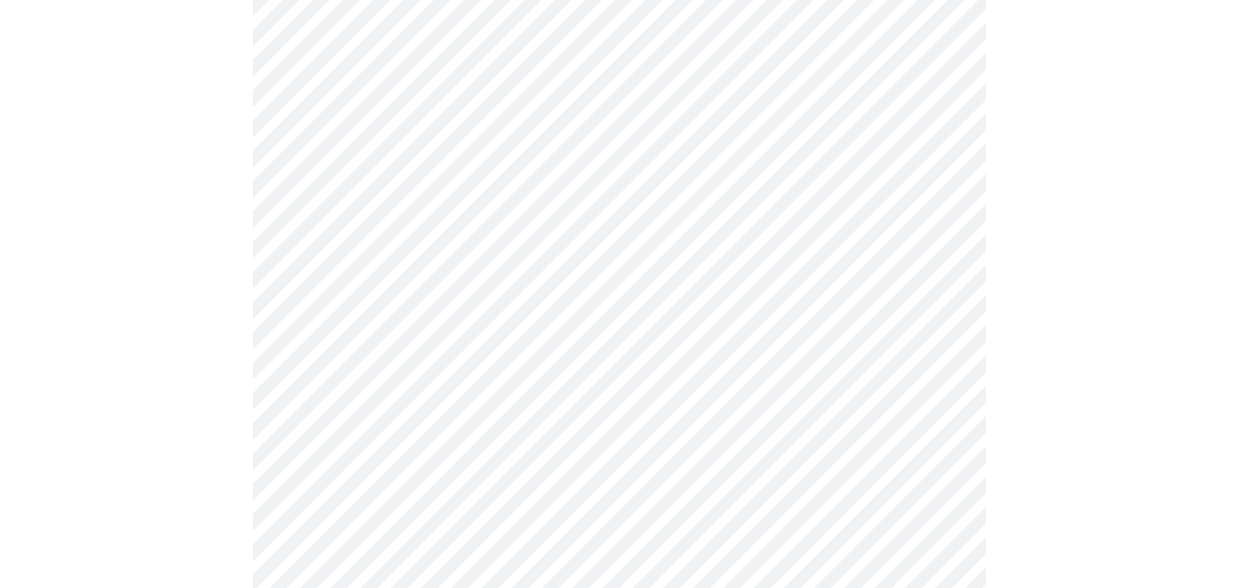
scroll to position [1375, 0]
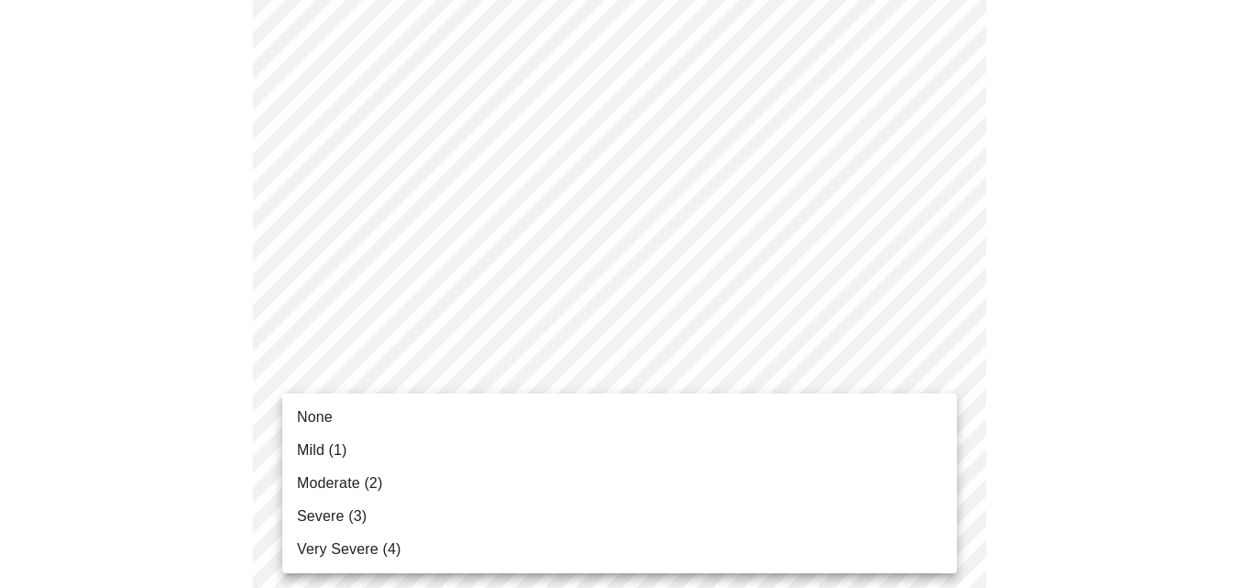
click at [425, 410] on li "None" at bounding box center [619, 417] width 675 height 33
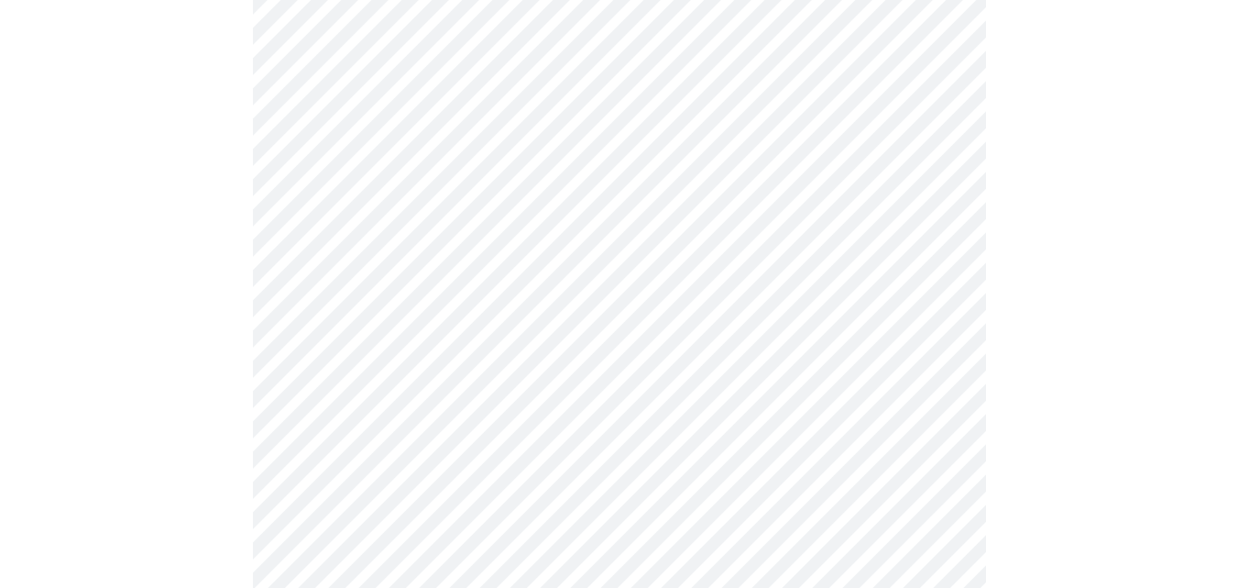
scroll to position [733, 0]
click at [573, 384] on body "MyMenopauseRx Appointments Messaging Labs 1 Uploads Medications Community Refer…" at bounding box center [619, 191] width 1224 height 1835
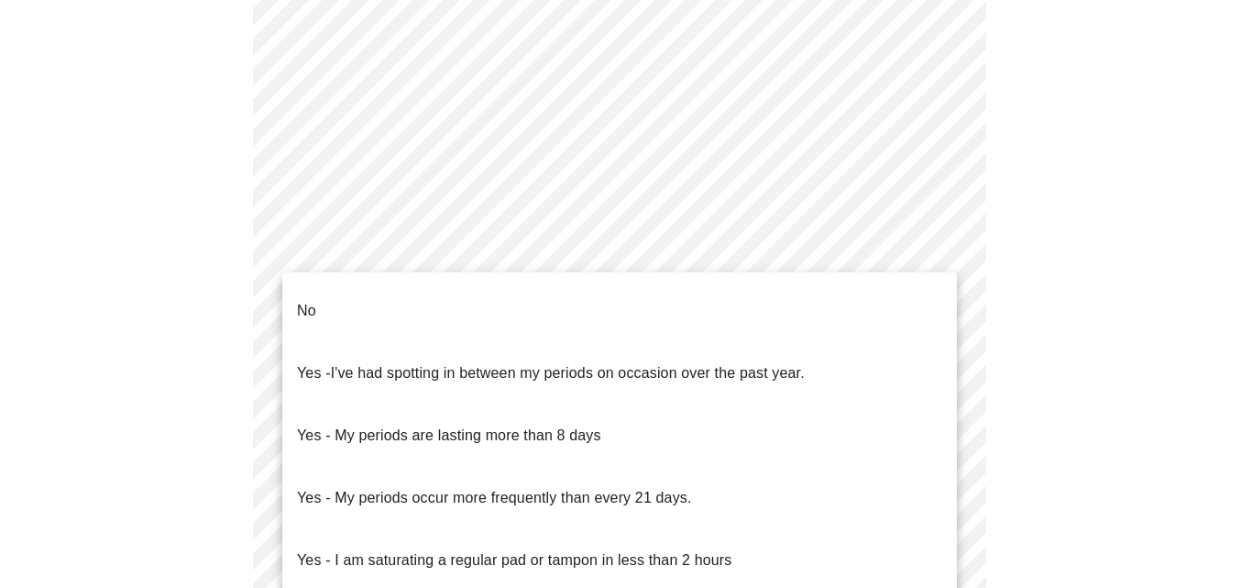
click at [562, 301] on li "No" at bounding box center [619, 311] width 675 height 62
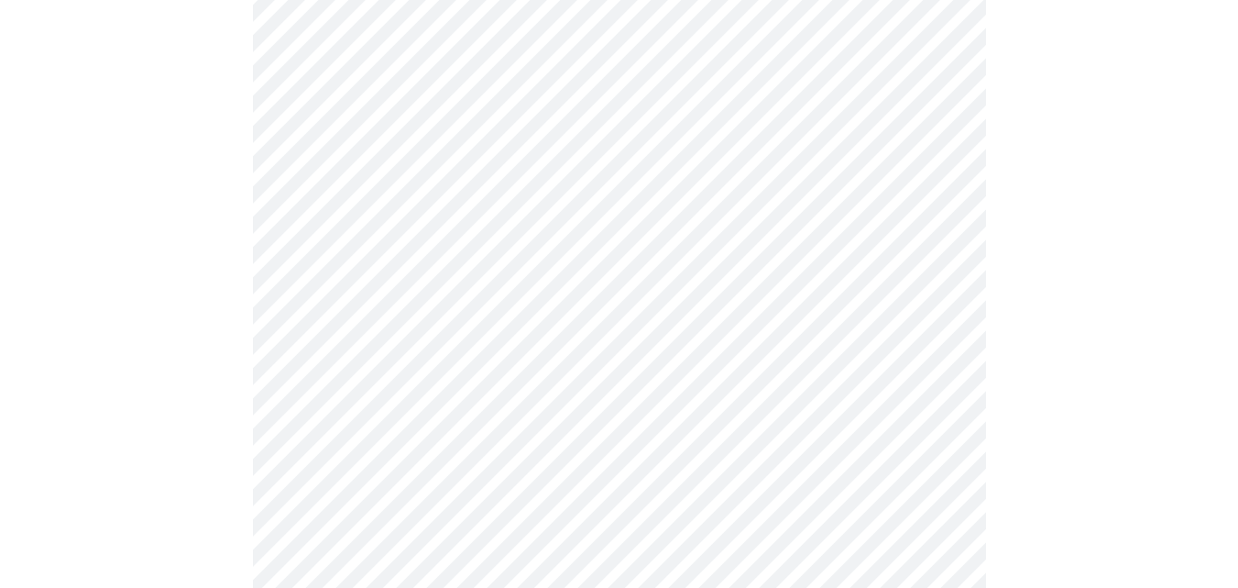
scroll to position [917, 0]
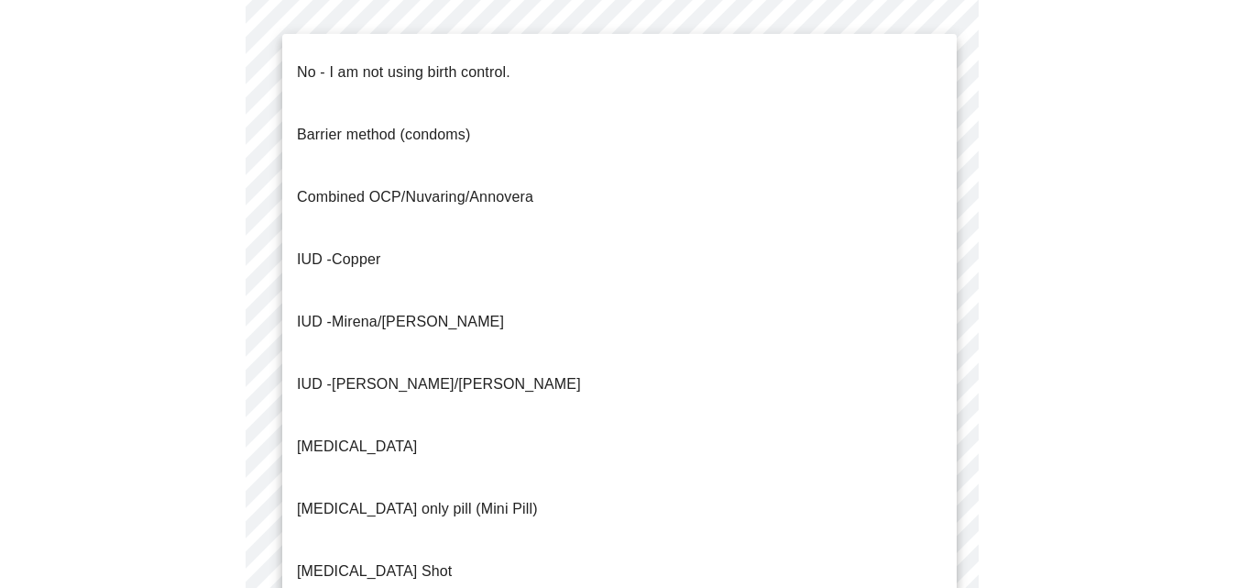
click at [543, 333] on body "MyMenopauseRx Appointments Messaging Labs 1 Uploads Medications Community Refer…" at bounding box center [619, 3] width 1224 height 1824
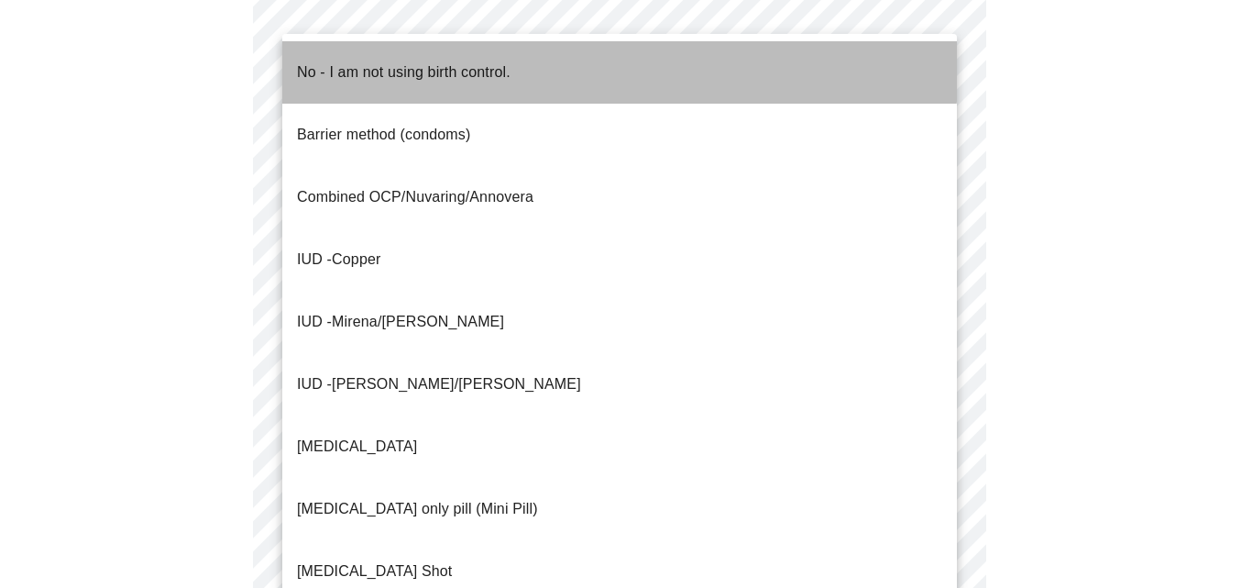
click at [525, 61] on li "No - I am not using birth control." at bounding box center [619, 72] width 675 height 62
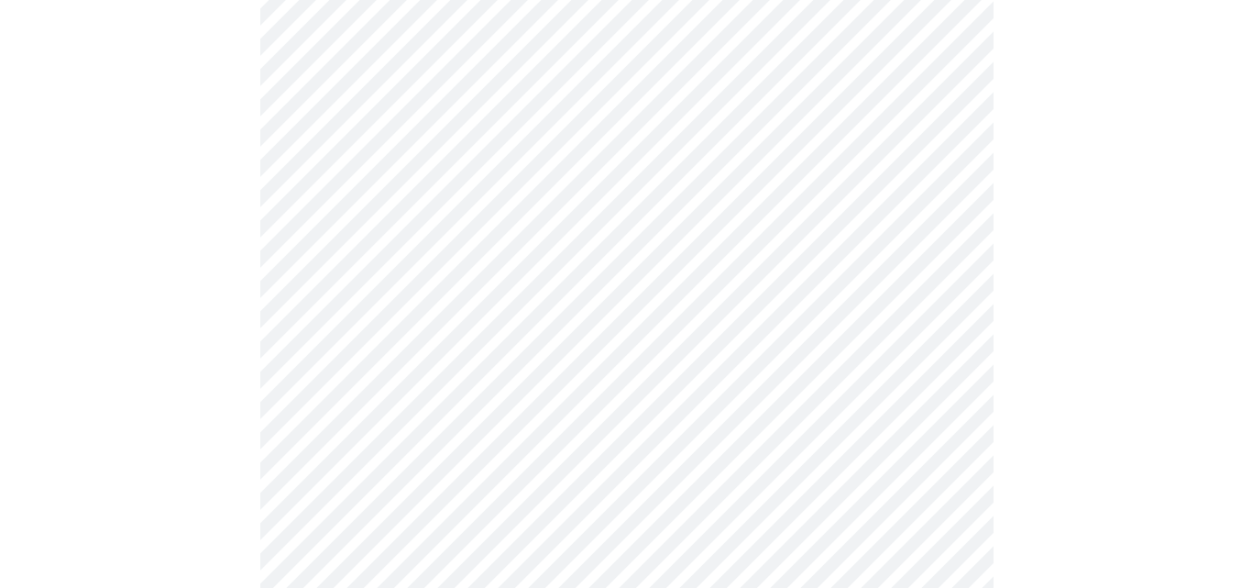
scroll to position [1192, 0]
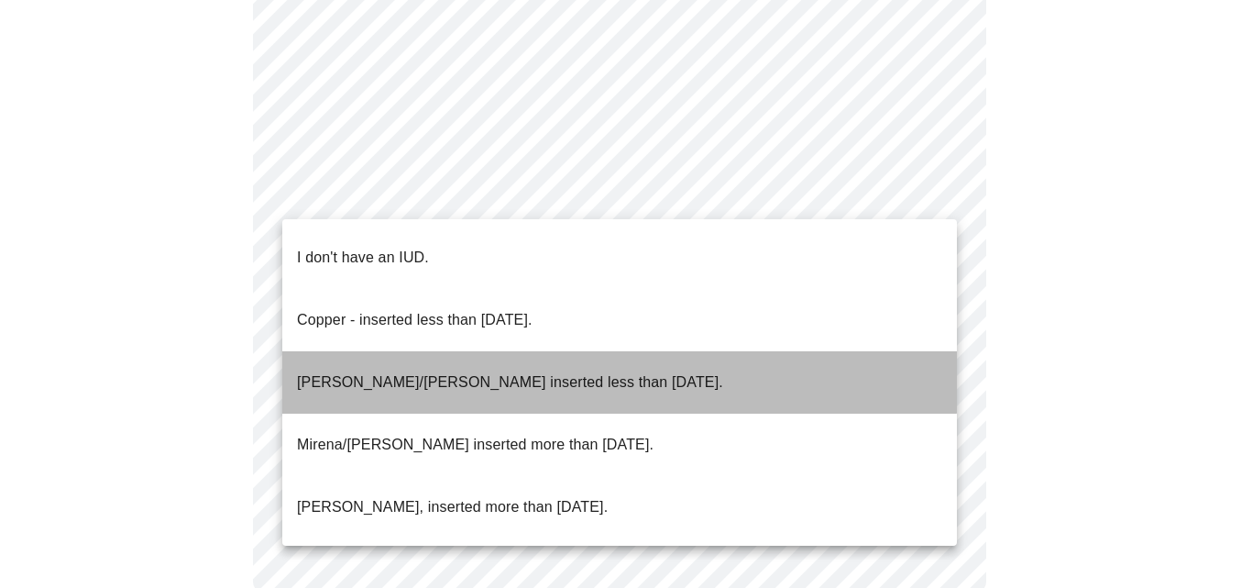
click at [402, 371] on p "[PERSON_NAME]/[PERSON_NAME] inserted less than [DATE]." at bounding box center [510, 382] width 426 height 22
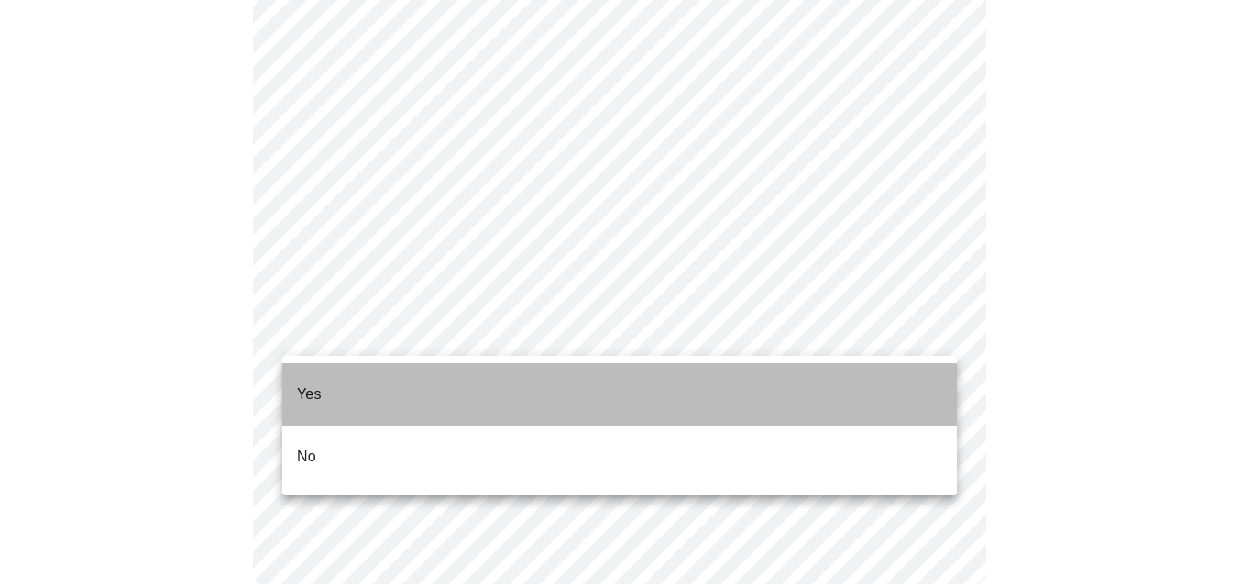
drag, startPoint x: 399, startPoint y: 382, endPoint x: 500, endPoint y: 407, distance: 103.8
click at [401, 380] on li "Yes" at bounding box center [619, 394] width 675 height 62
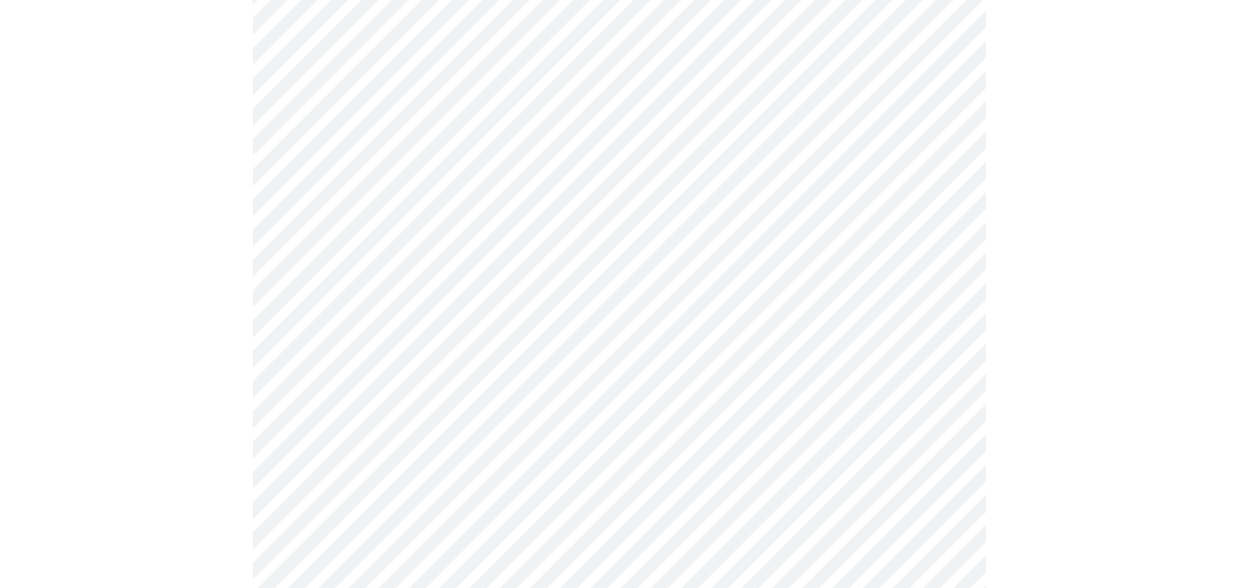
scroll to position [550, 0]
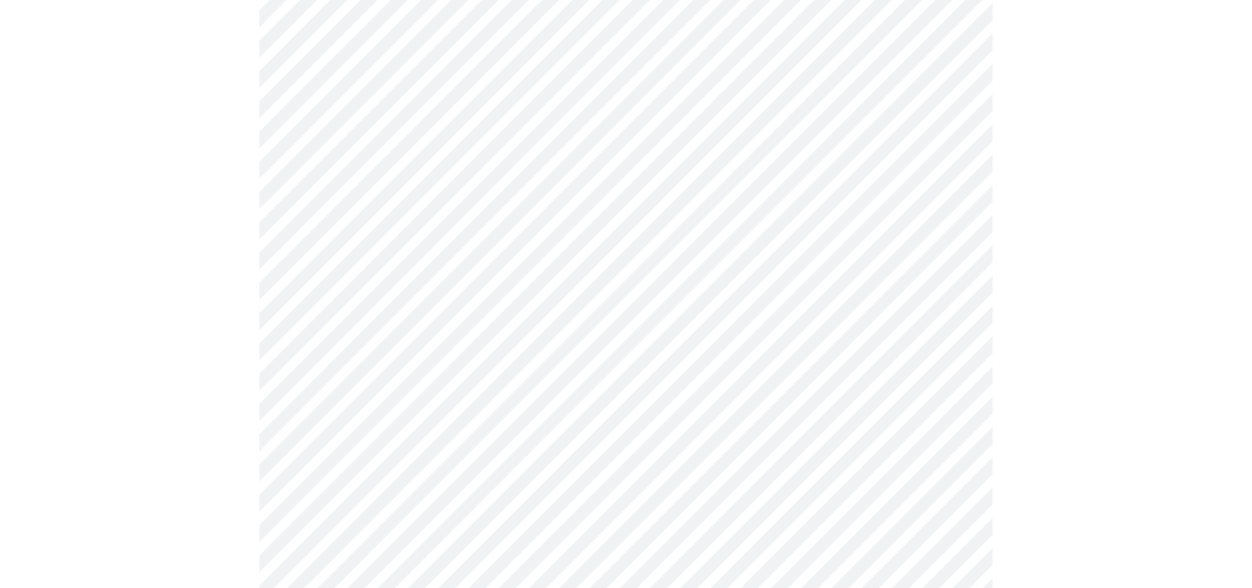
click at [541, 89] on body "MyMenopauseRx Appointments Messaging Labs 1 Uploads Medications Community Refer…" at bounding box center [626, 147] width 1238 height 1381
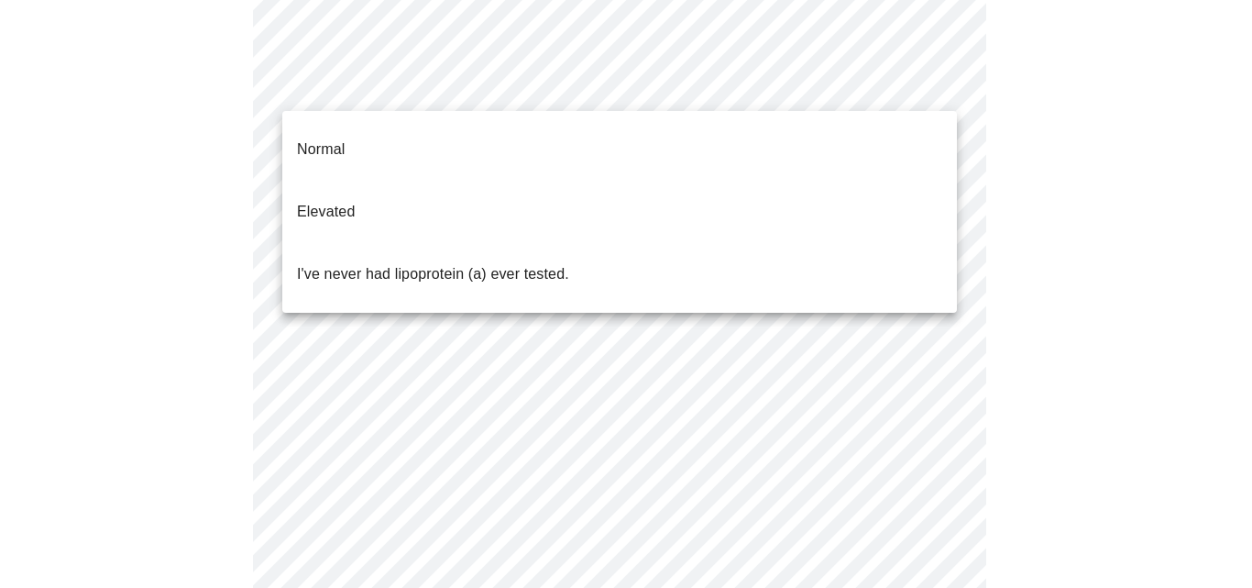
click at [395, 148] on li "Normal" at bounding box center [619, 149] width 675 height 62
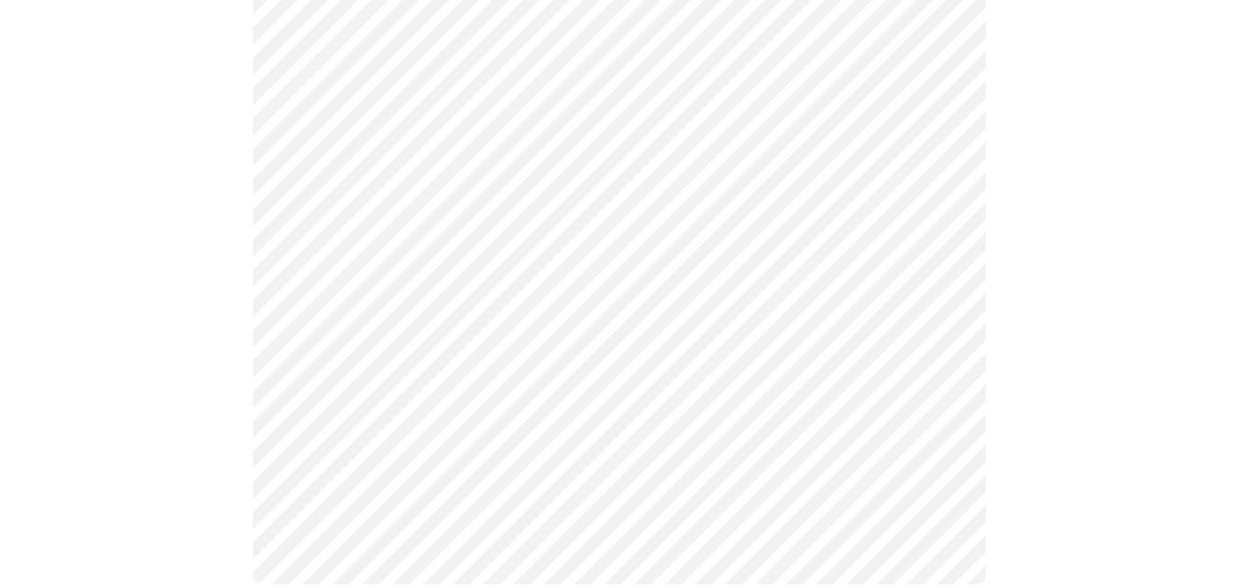
scroll to position [4977, 0]
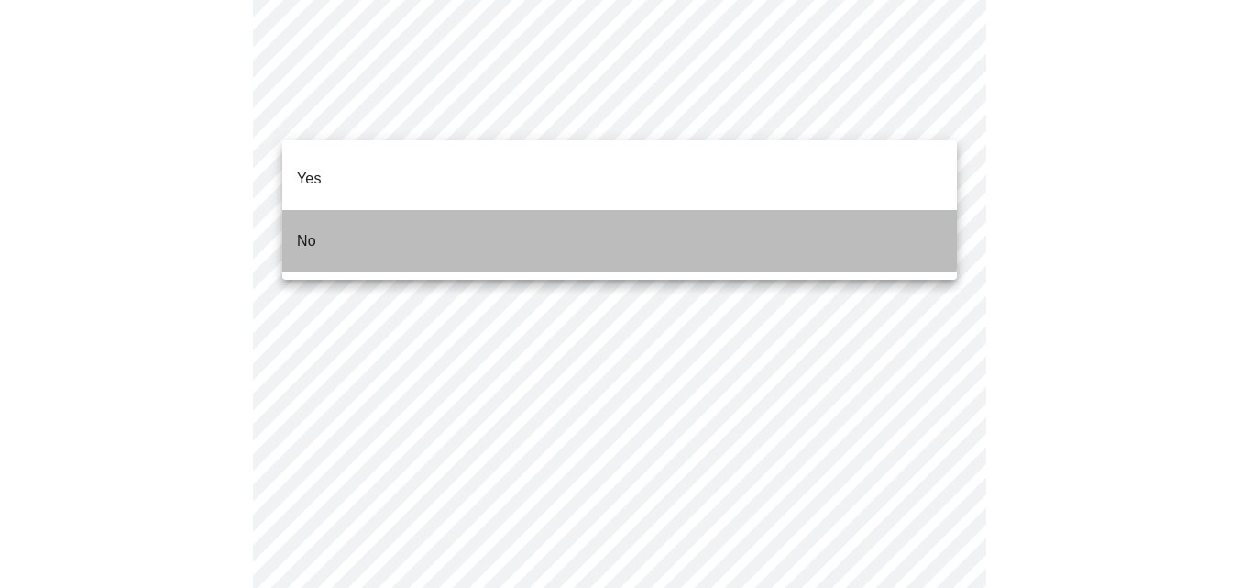
click at [445, 210] on li "No" at bounding box center [619, 241] width 675 height 62
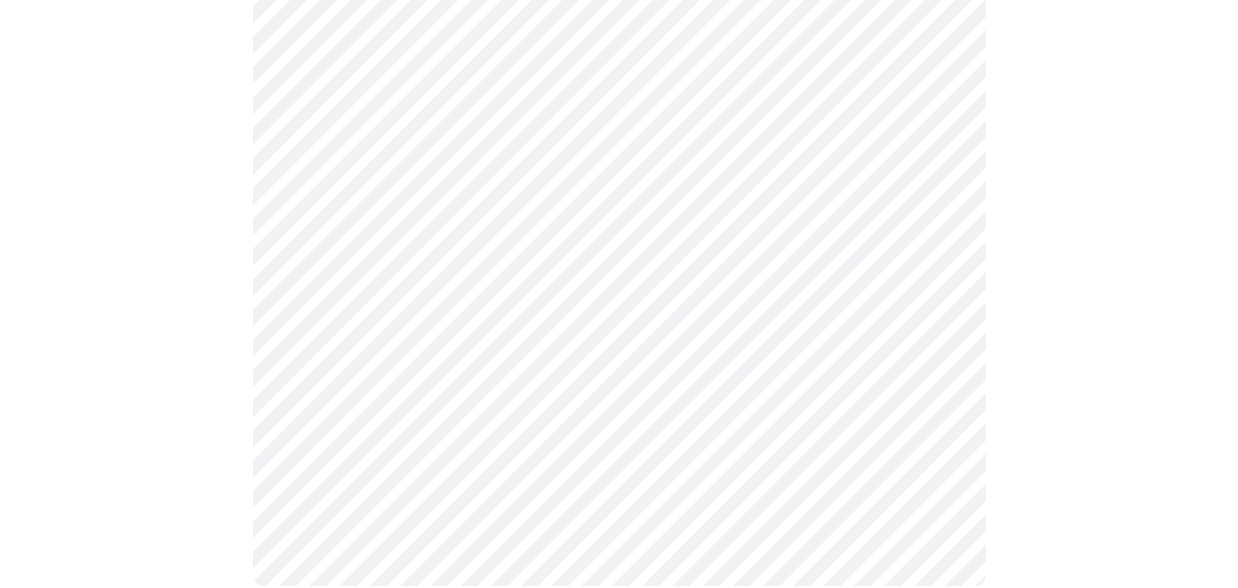
scroll to position [1130, 0]
